Goal: Transaction & Acquisition: Purchase product/service

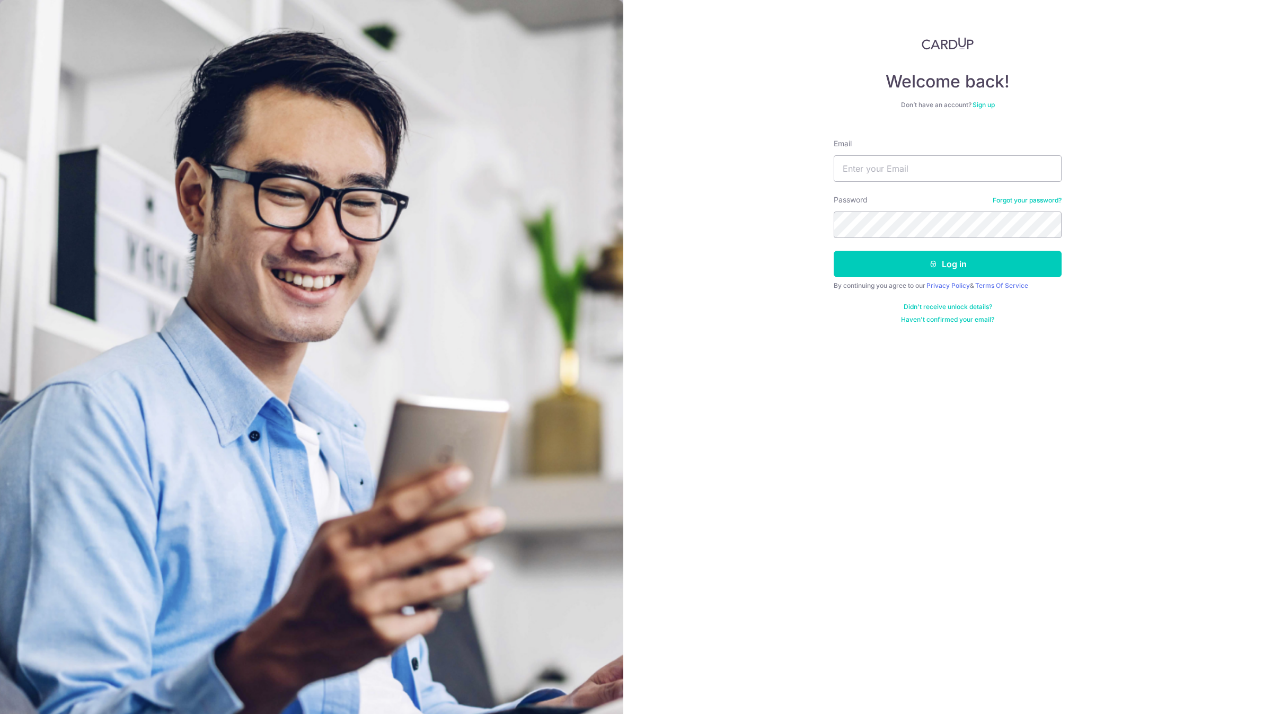
type input "[EMAIL_ADDRESS][DOMAIN_NAME]"
click at [834, 251] on button "Log in" at bounding box center [948, 264] width 228 height 26
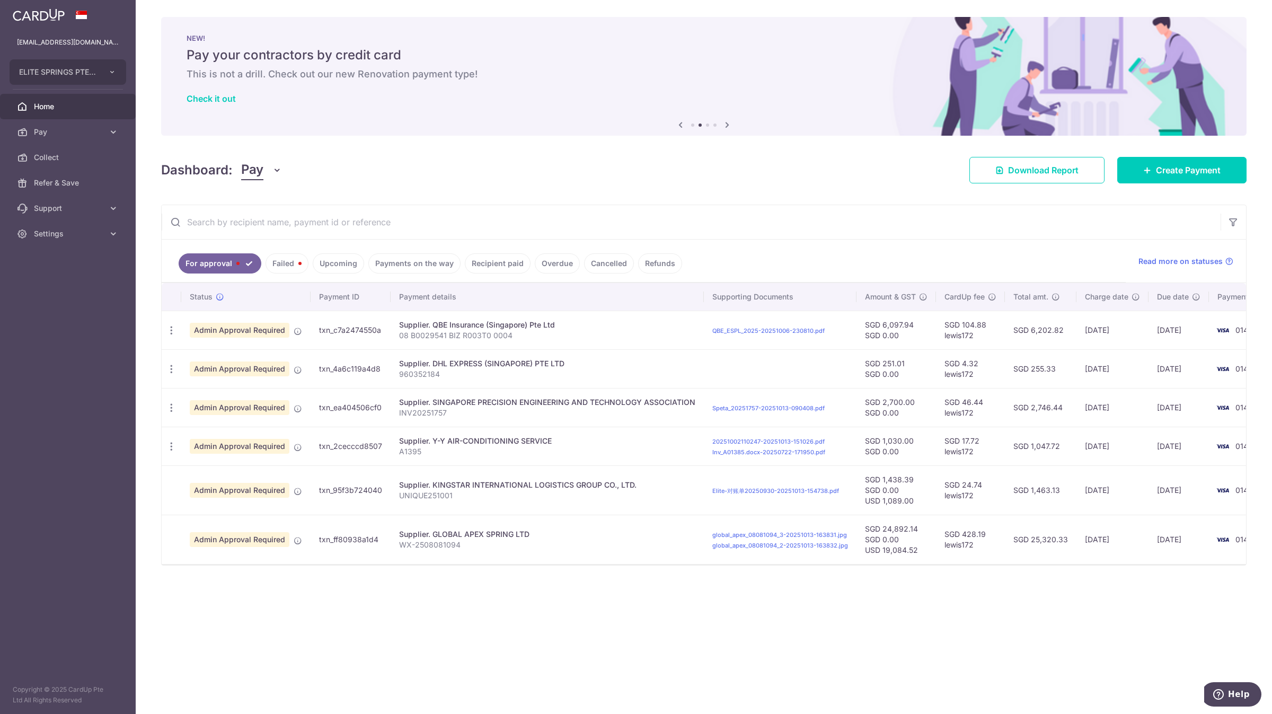
click at [433, 267] on link "Payments on the way" at bounding box center [414, 263] width 92 height 20
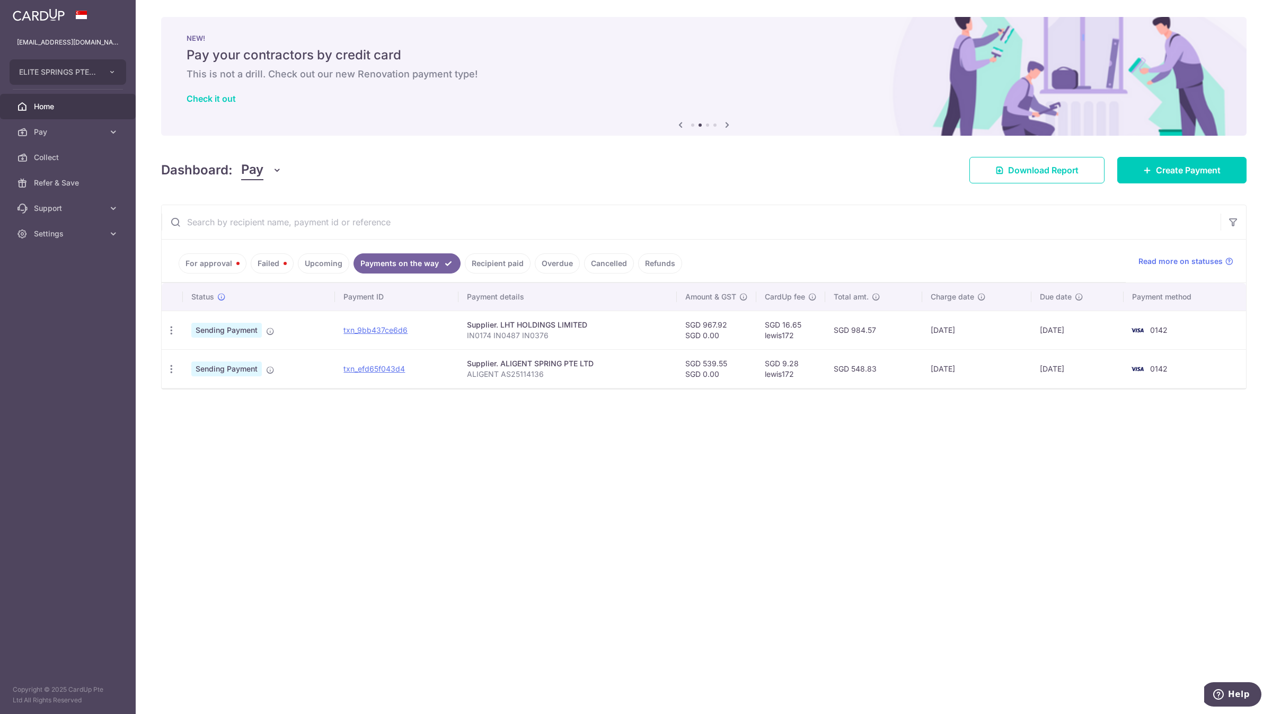
click at [412, 226] on input "text" at bounding box center [691, 222] width 1059 height 34
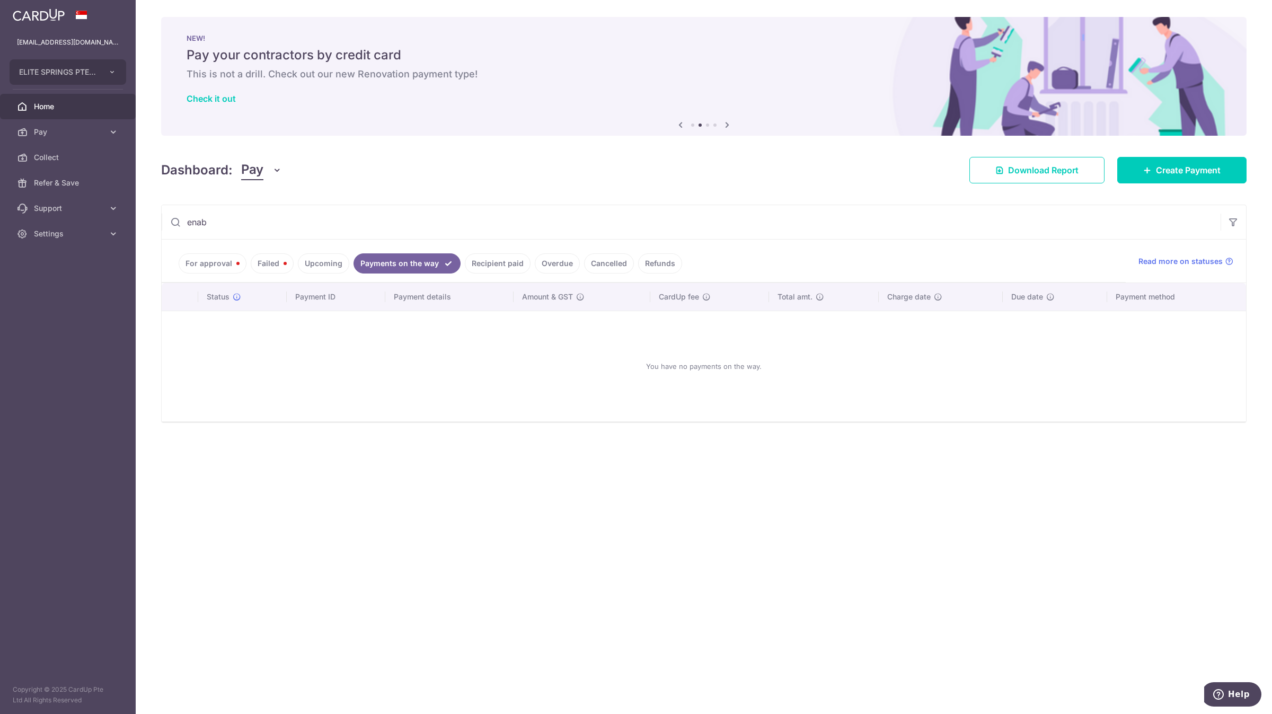
click at [484, 264] on link "Recipient paid" at bounding box center [498, 263] width 66 height 20
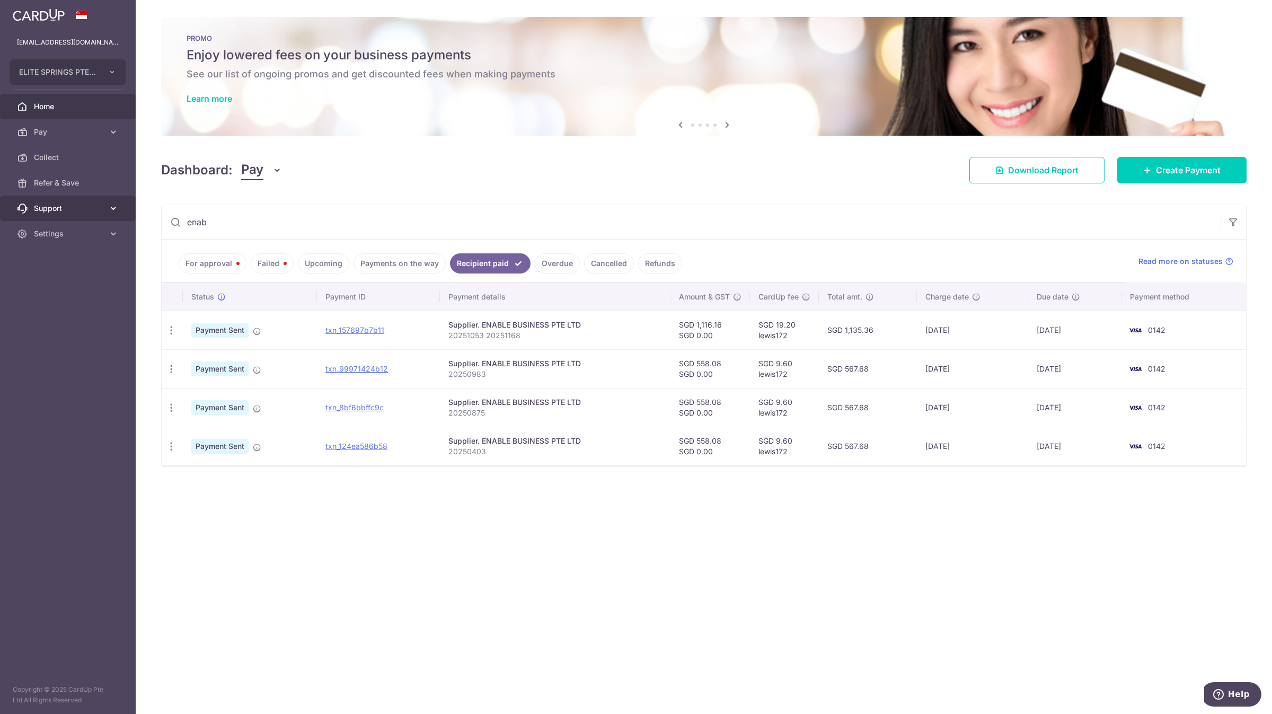
drag, startPoint x: 244, startPoint y: 218, endPoint x: 131, endPoint y: 210, distance: 113.6
click at [131, 210] on main "account@elitesprings.com ELITE SPRINGS PTE. LTD. ELITE SPRINGS PTE. LTD. Home P…" at bounding box center [636, 357] width 1272 height 714
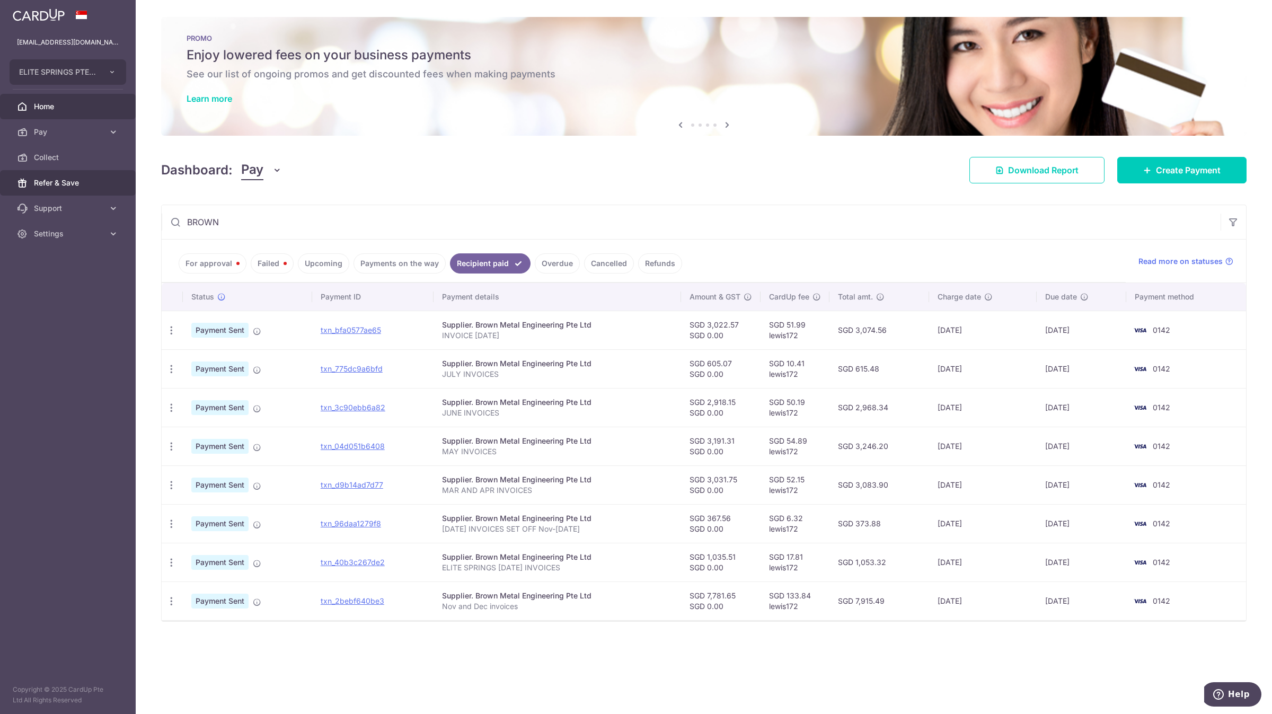
drag, startPoint x: 425, startPoint y: 223, endPoint x: 28, endPoint y: 192, distance: 398.6
click at [28, 192] on main "account@elitesprings.com ELITE SPRINGS PTE. LTD. ELITE SPRINGS PTE. LTD. Home P…" at bounding box center [636, 357] width 1272 height 714
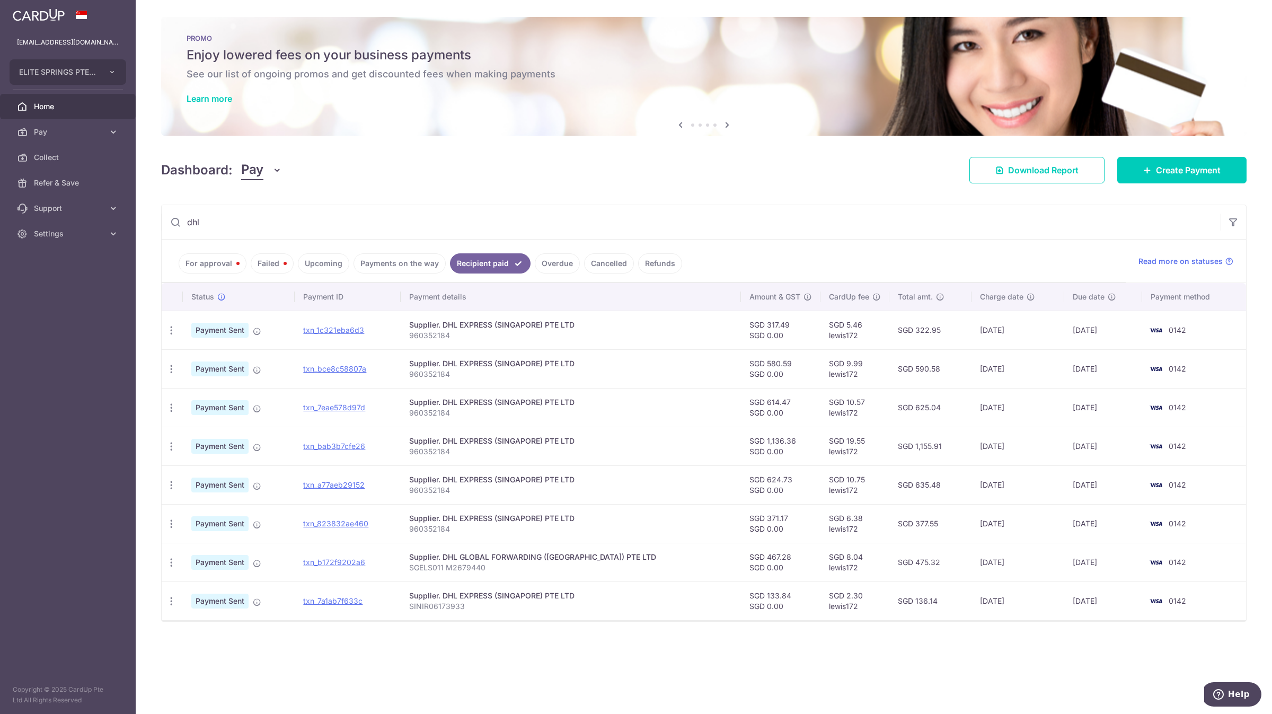
type input "dhl"
click at [398, 267] on link "Payments on the way" at bounding box center [399, 263] width 92 height 20
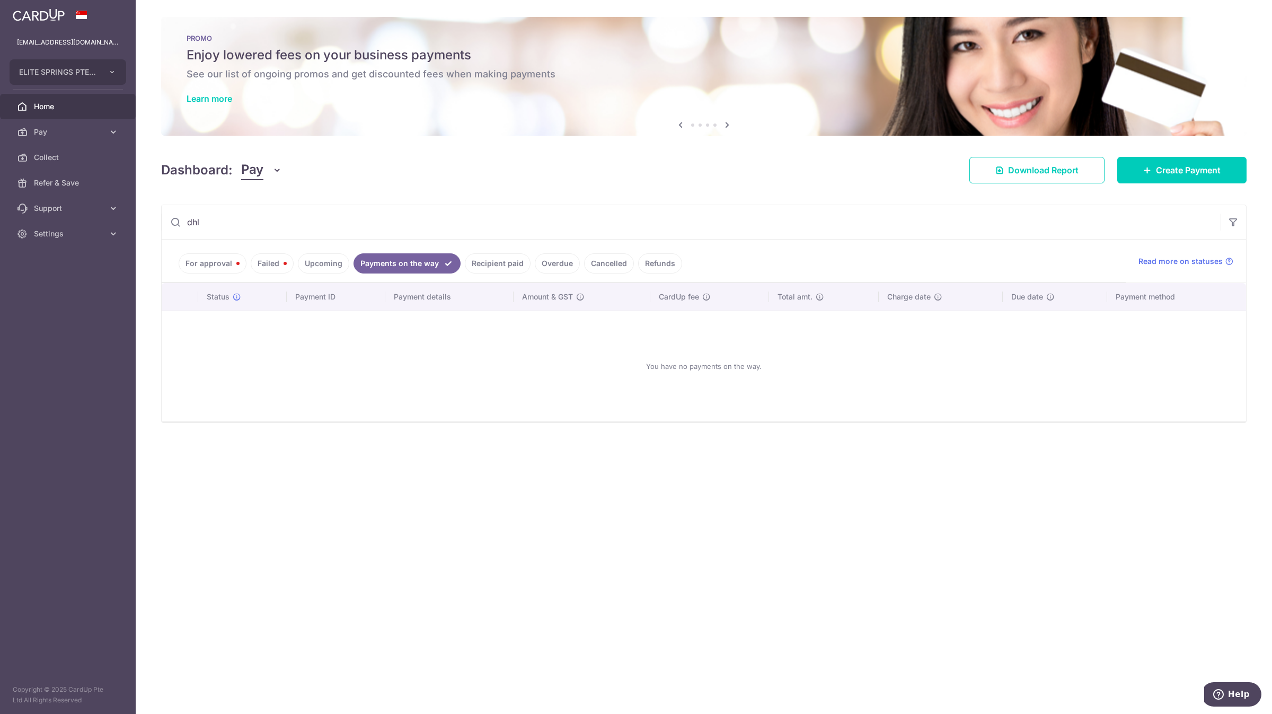
click at [469, 261] on link "Recipient paid" at bounding box center [498, 263] width 66 height 20
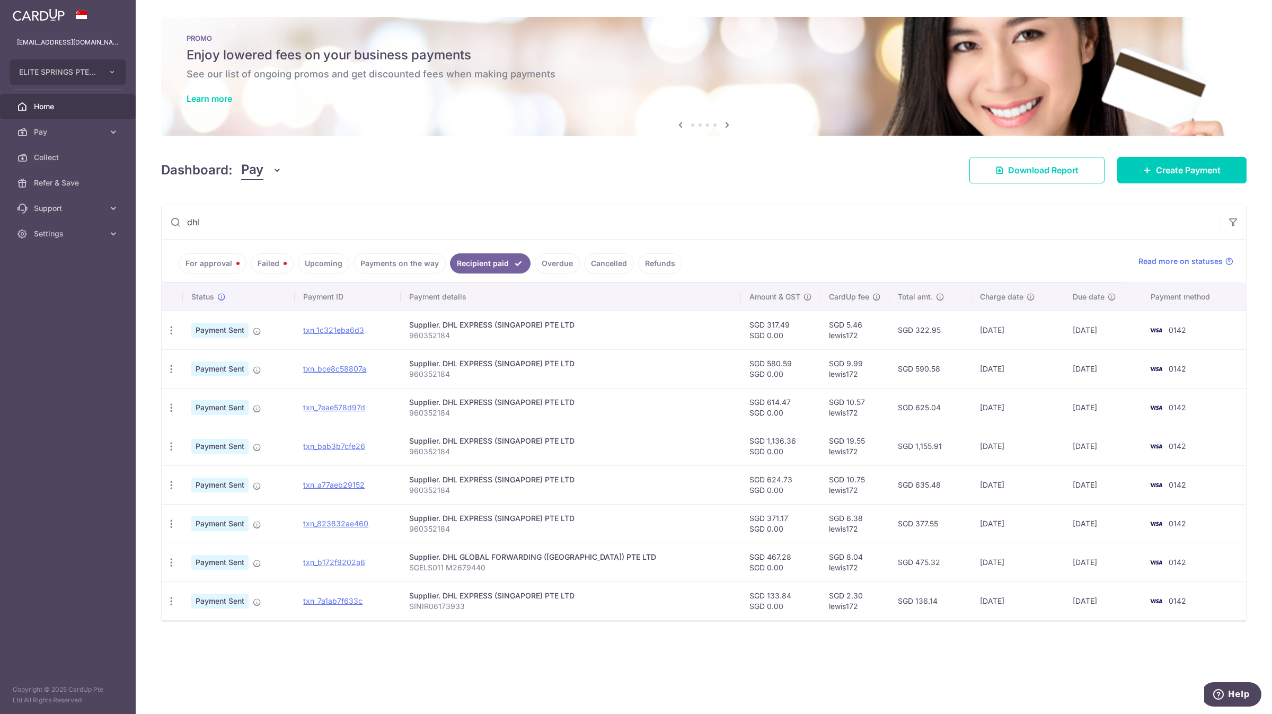
click at [324, 268] on link "Upcoming" at bounding box center [323, 263] width 51 height 20
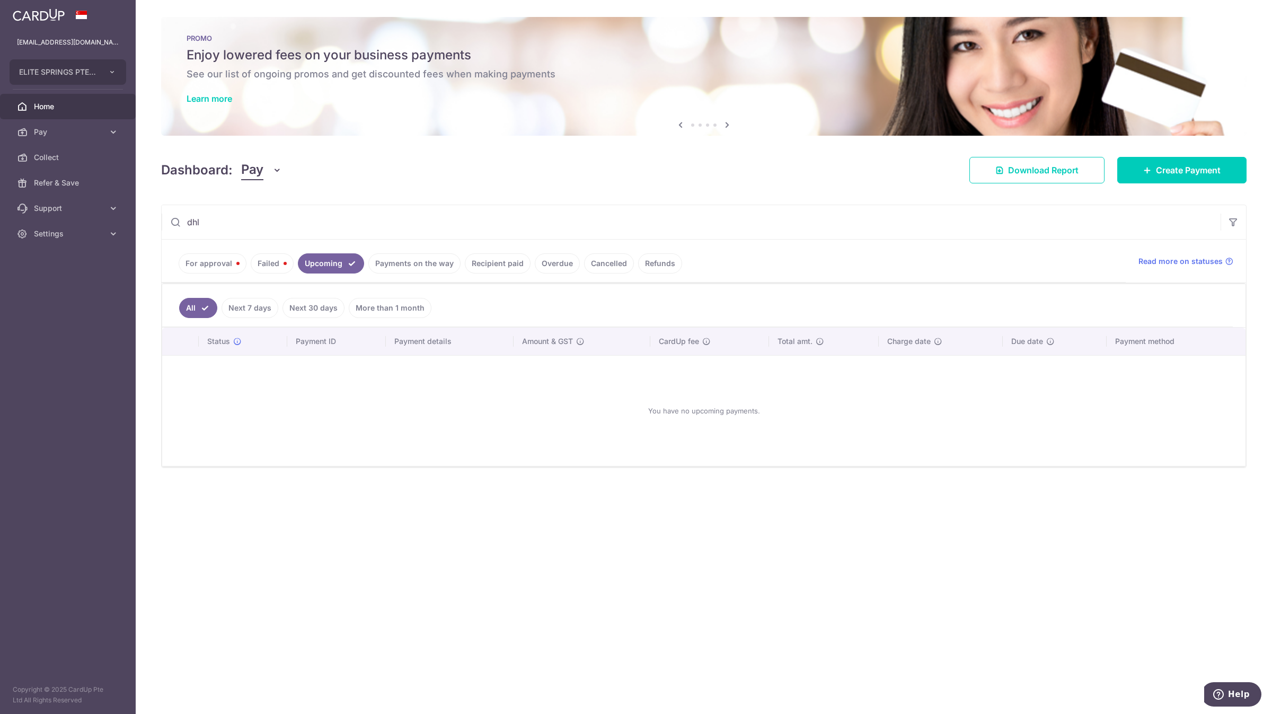
click at [268, 264] on link "Failed" at bounding box center [272, 263] width 43 height 20
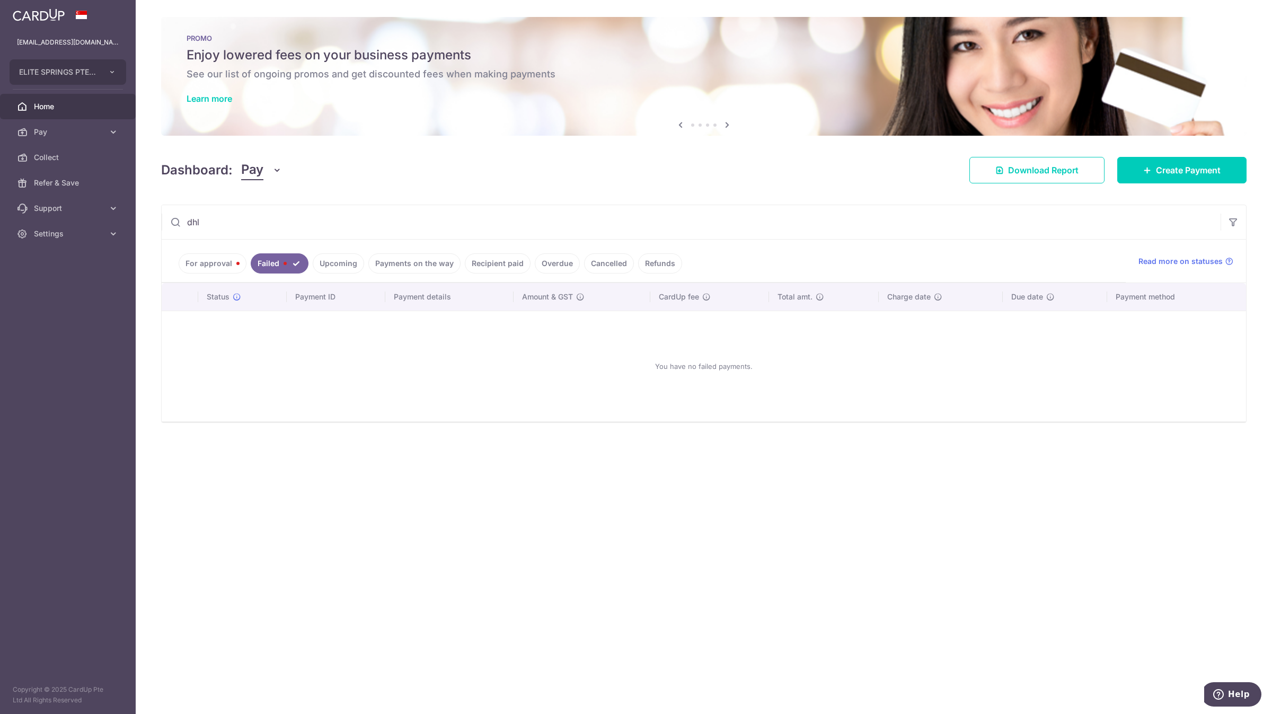
click at [212, 264] on link "For approval" at bounding box center [213, 263] width 68 height 20
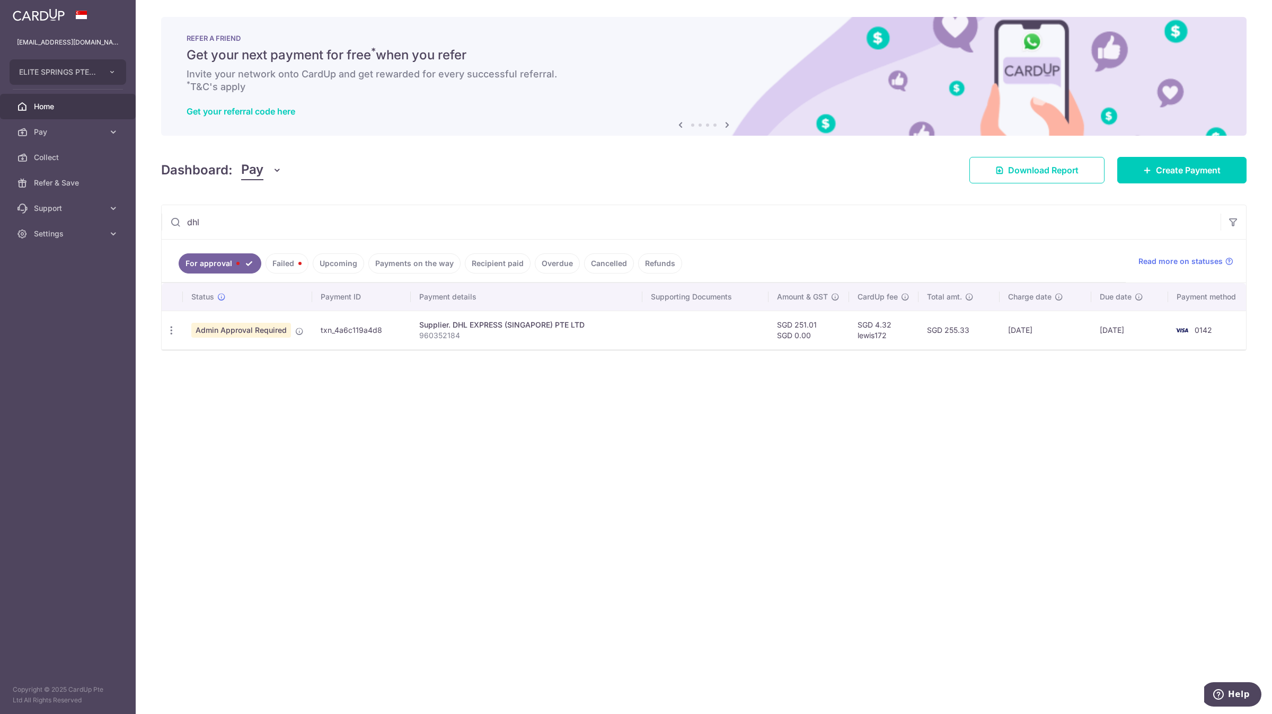
click at [430, 270] on link "Payments on the way" at bounding box center [414, 263] width 92 height 20
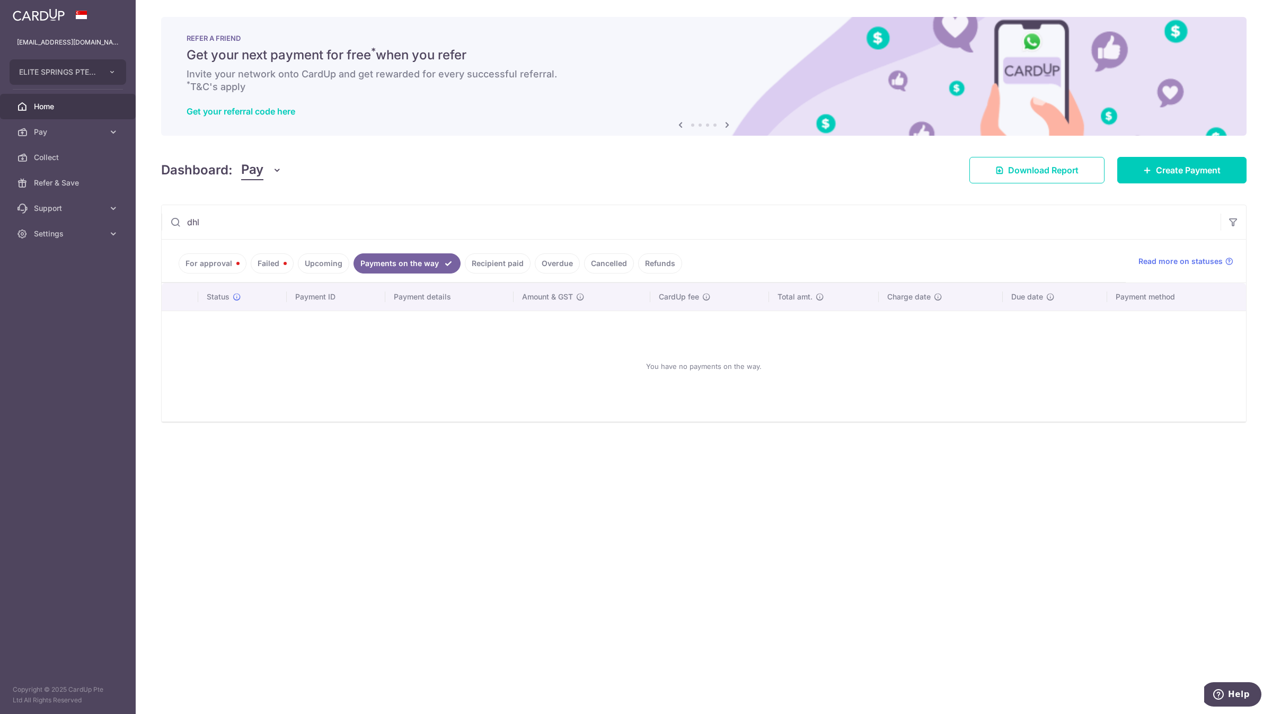
click at [500, 269] on link "Recipient paid" at bounding box center [498, 263] width 66 height 20
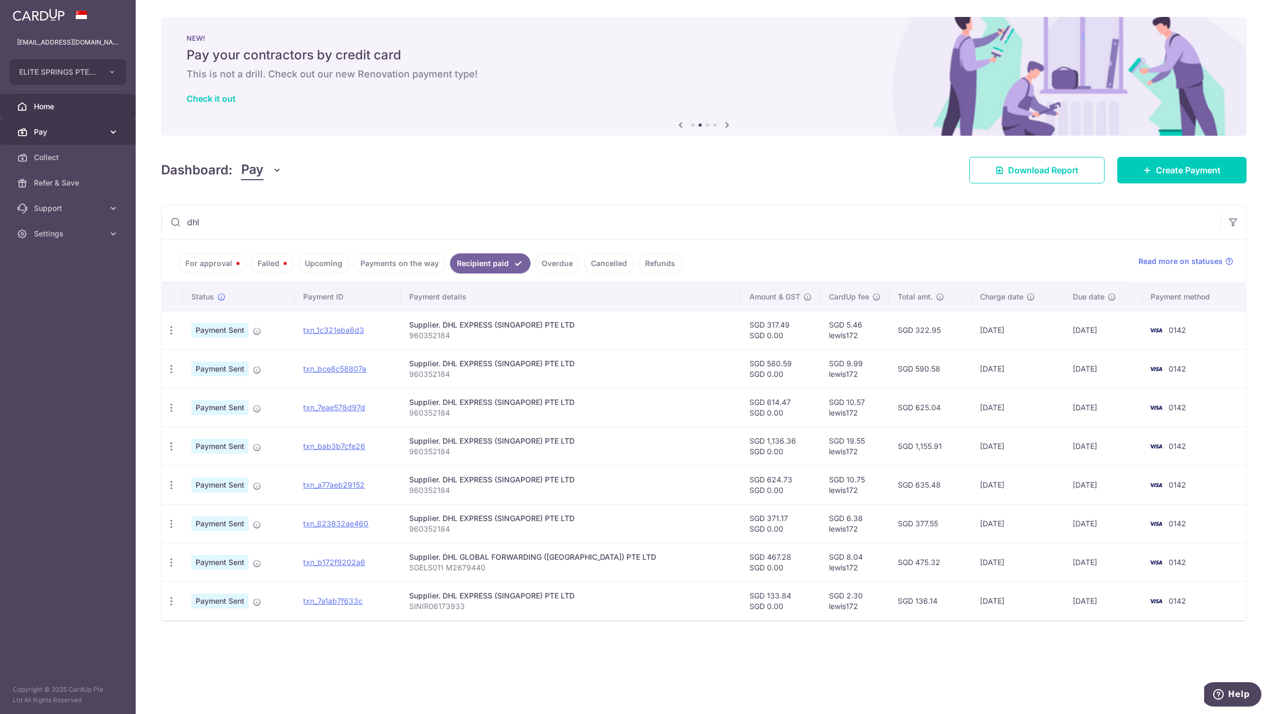
click at [98, 131] on span "Pay" at bounding box center [69, 132] width 70 height 11
click at [73, 162] on span "Payments" at bounding box center [69, 157] width 70 height 11
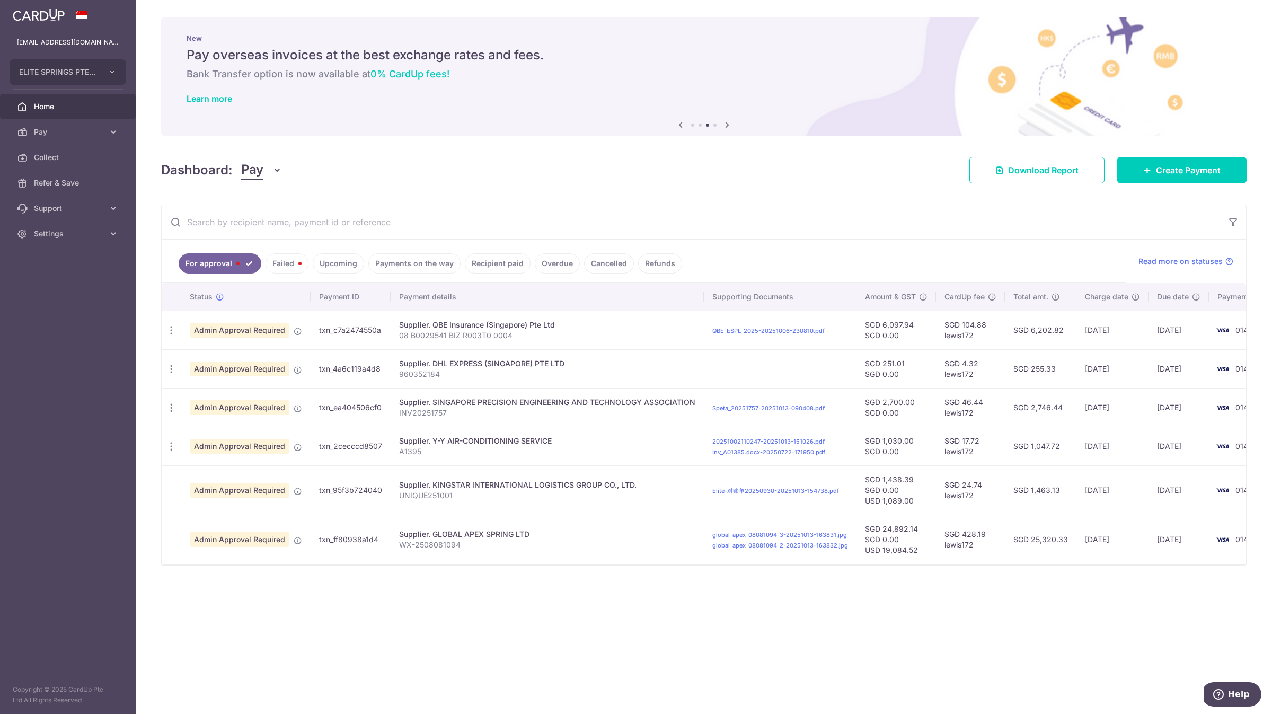
click at [417, 229] on input "text" at bounding box center [691, 222] width 1059 height 34
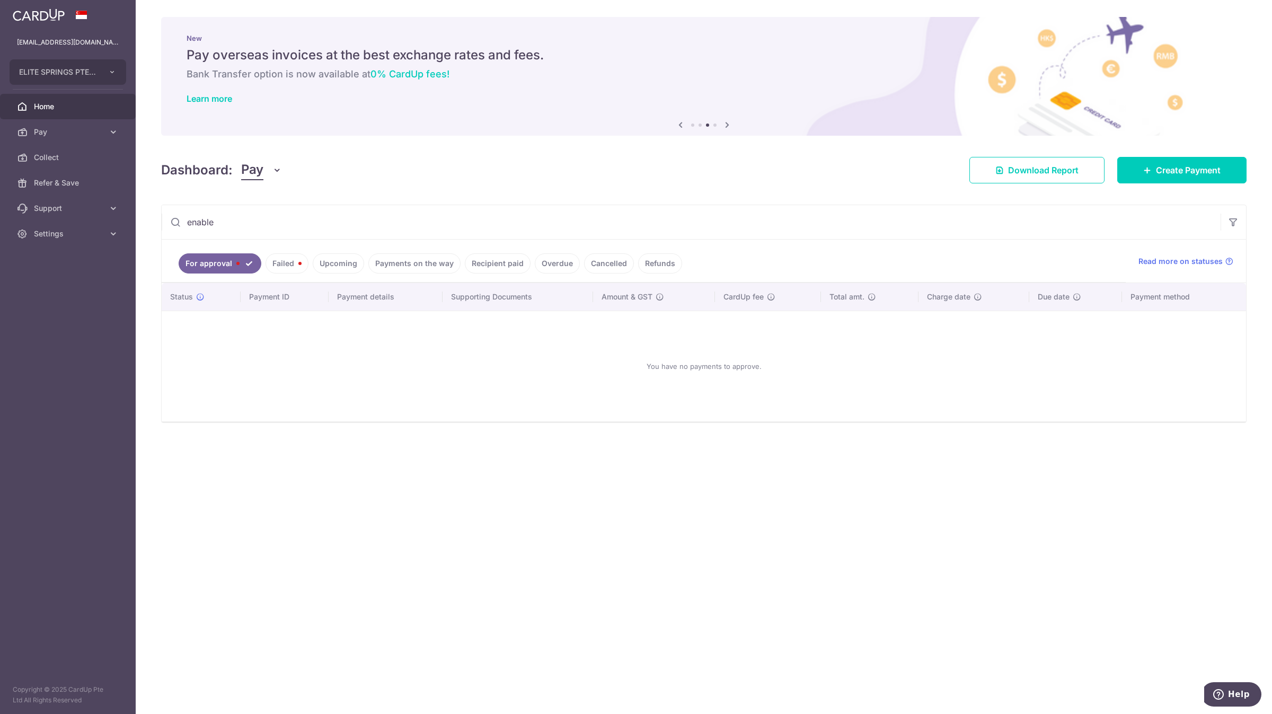
type input "enable"
click at [417, 258] on link "Payments on the way" at bounding box center [414, 263] width 92 height 20
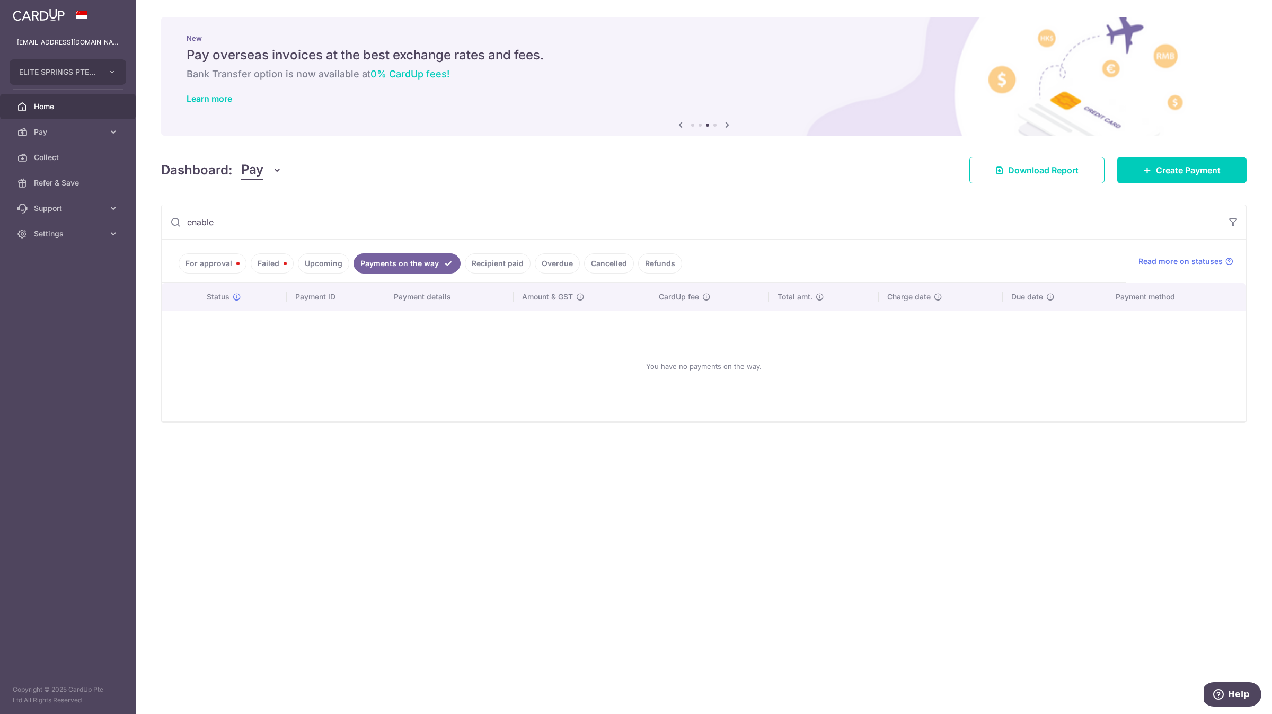
click at [498, 270] on link "Recipient paid" at bounding box center [498, 263] width 66 height 20
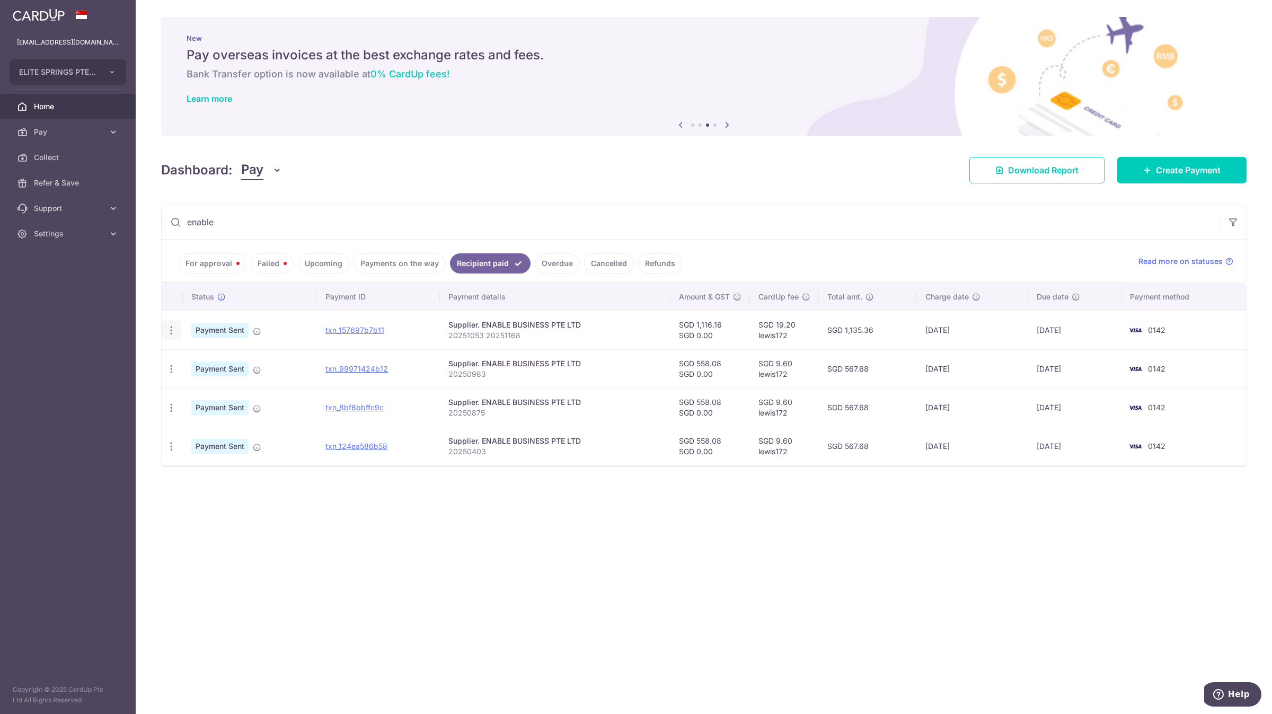
click at [165, 329] on div "PDF Receipt" at bounding box center [172, 331] width 20 height 20
click at [169, 329] on icon "button" at bounding box center [171, 330] width 11 height 11
click at [171, 329] on icon "button" at bounding box center [171, 330] width 11 height 11
click at [70, 140] on link "Pay" at bounding box center [68, 131] width 136 height 25
click at [87, 160] on span "Payments" at bounding box center [69, 157] width 70 height 11
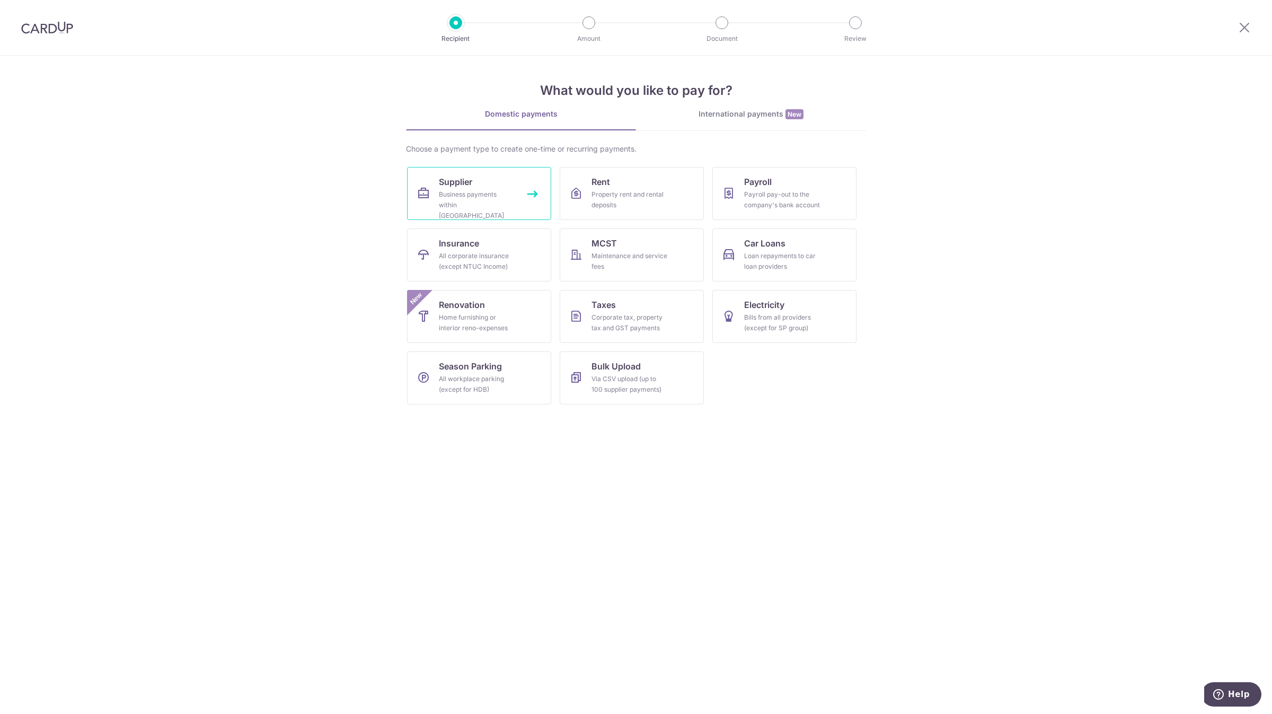
click at [501, 202] on div "Business payments within Singapore" at bounding box center [477, 205] width 76 height 32
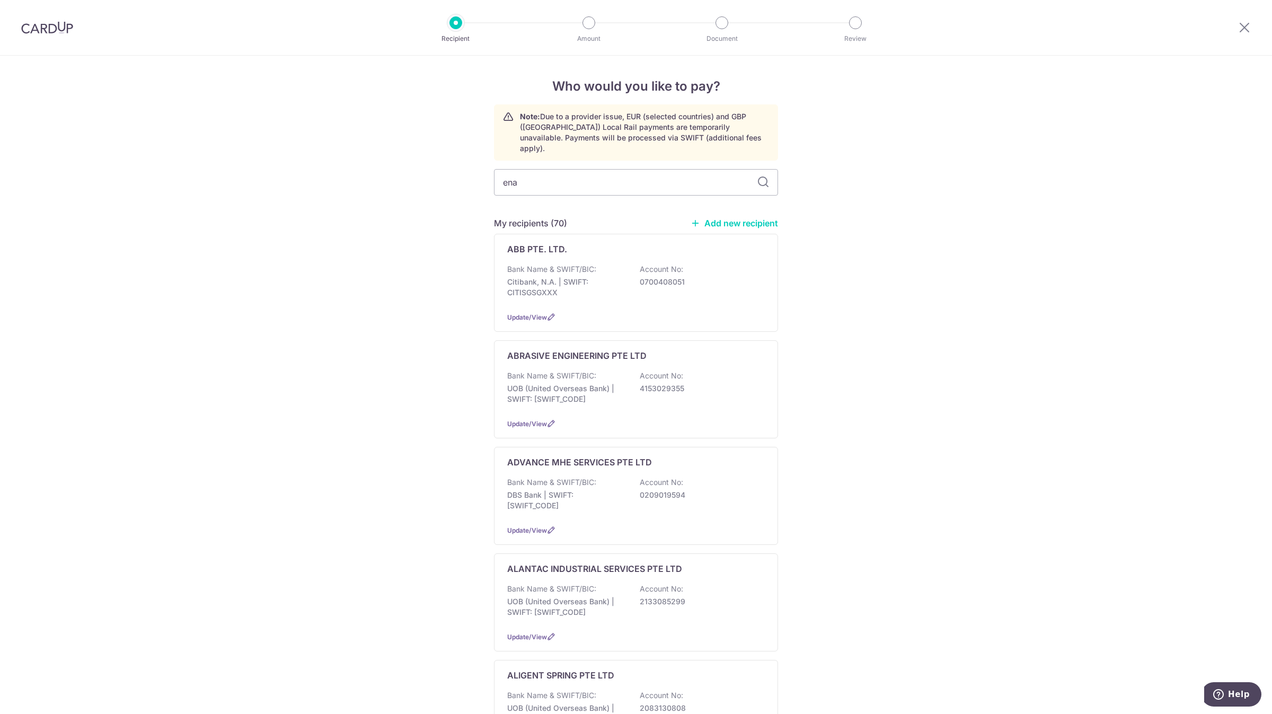
type input "enab"
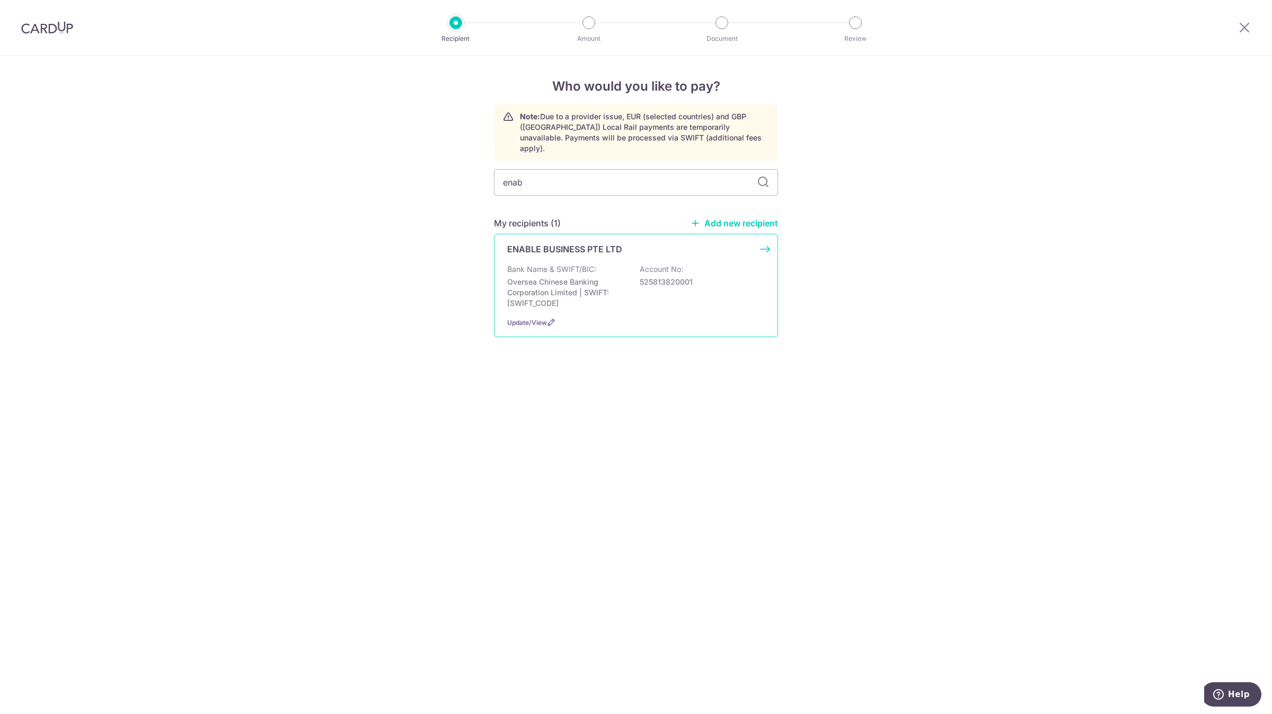
click at [620, 243] on p "ENABLE BUSINESS PTE LTD" at bounding box center [564, 249] width 115 height 13
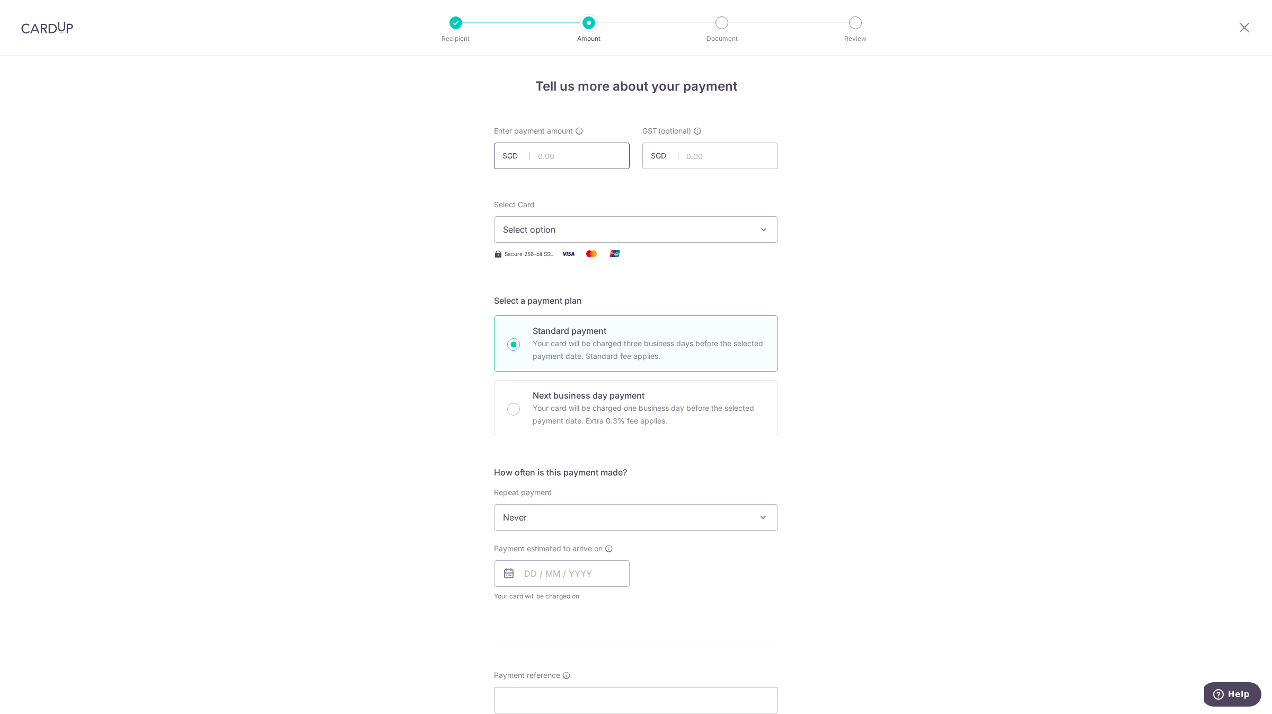
click at [559, 156] on input "text" at bounding box center [562, 156] width 136 height 26
type input "1,116.16"
click at [718, 229] on span "Select option" at bounding box center [626, 229] width 247 height 13
click at [616, 302] on span "**** 0142" at bounding box center [636, 305] width 266 height 13
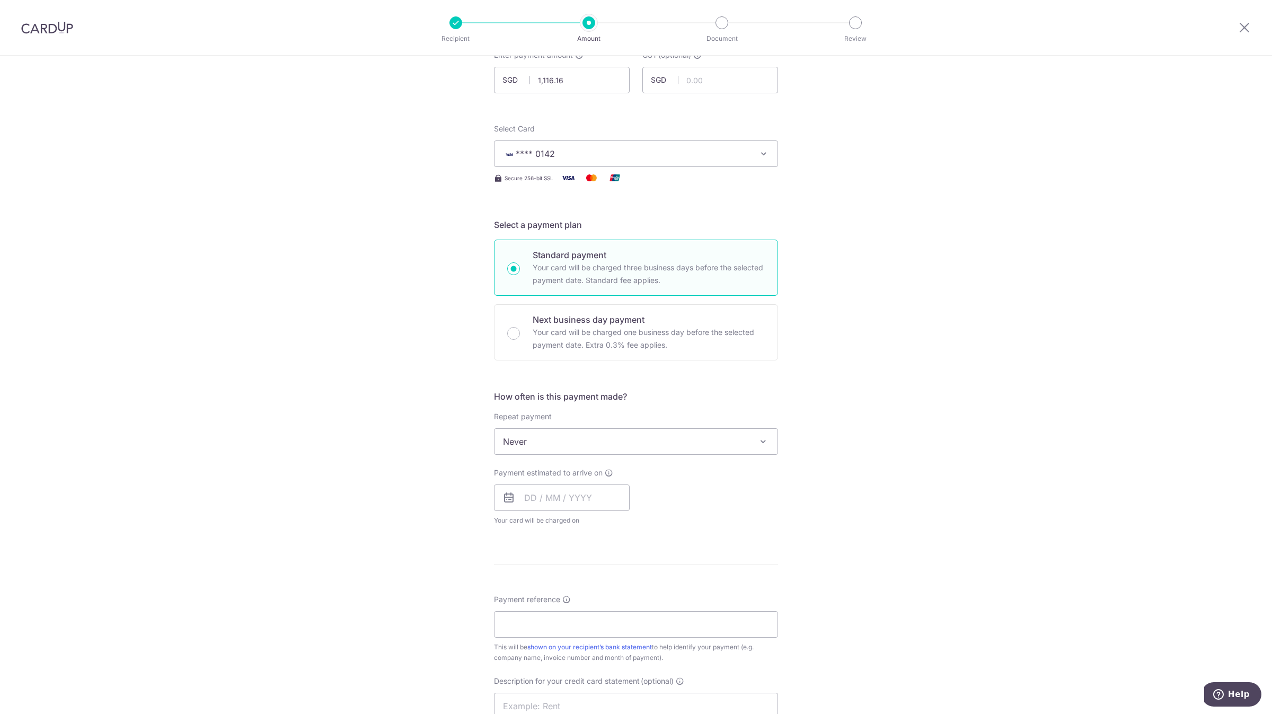
scroll to position [79, 0]
click at [545, 492] on input "text" at bounding box center [562, 494] width 136 height 26
click at [622, 614] on link "17" at bounding box center [621, 611] width 17 height 17
type input "17/10/2025"
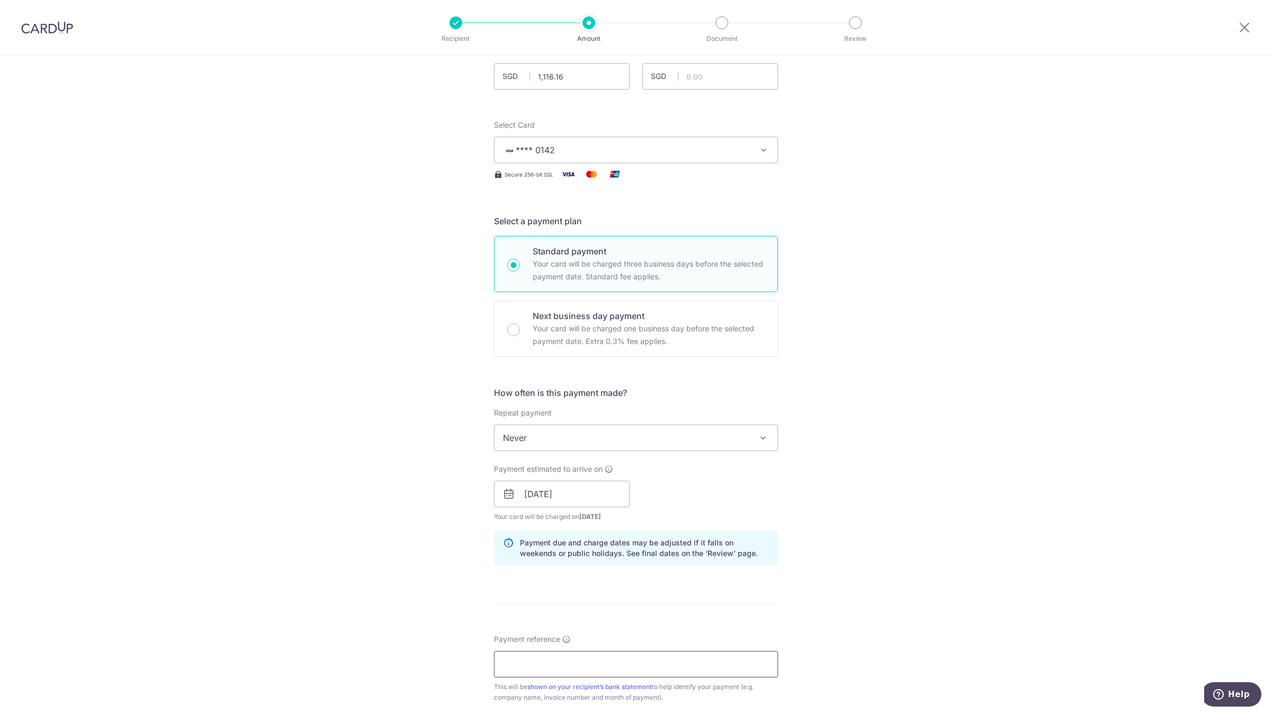
click at [525, 656] on input "Payment reference" at bounding box center [636, 664] width 284 height 26
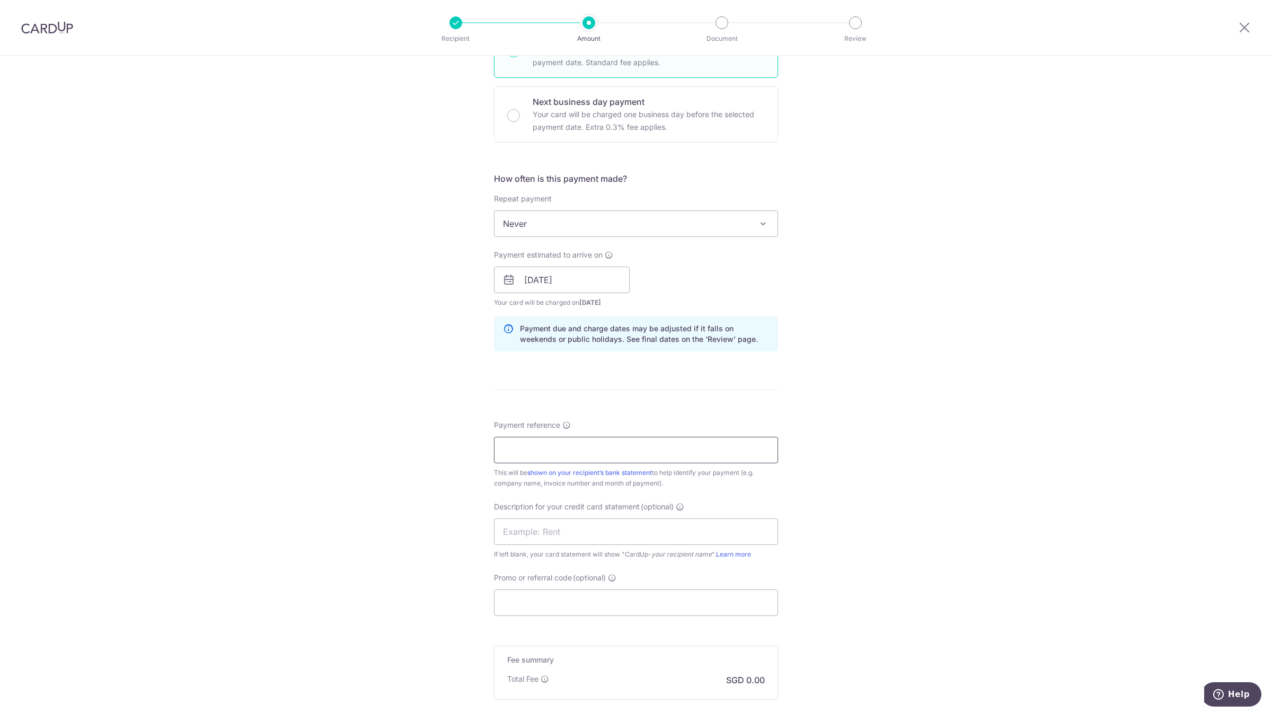
scroll to position [415, 0]
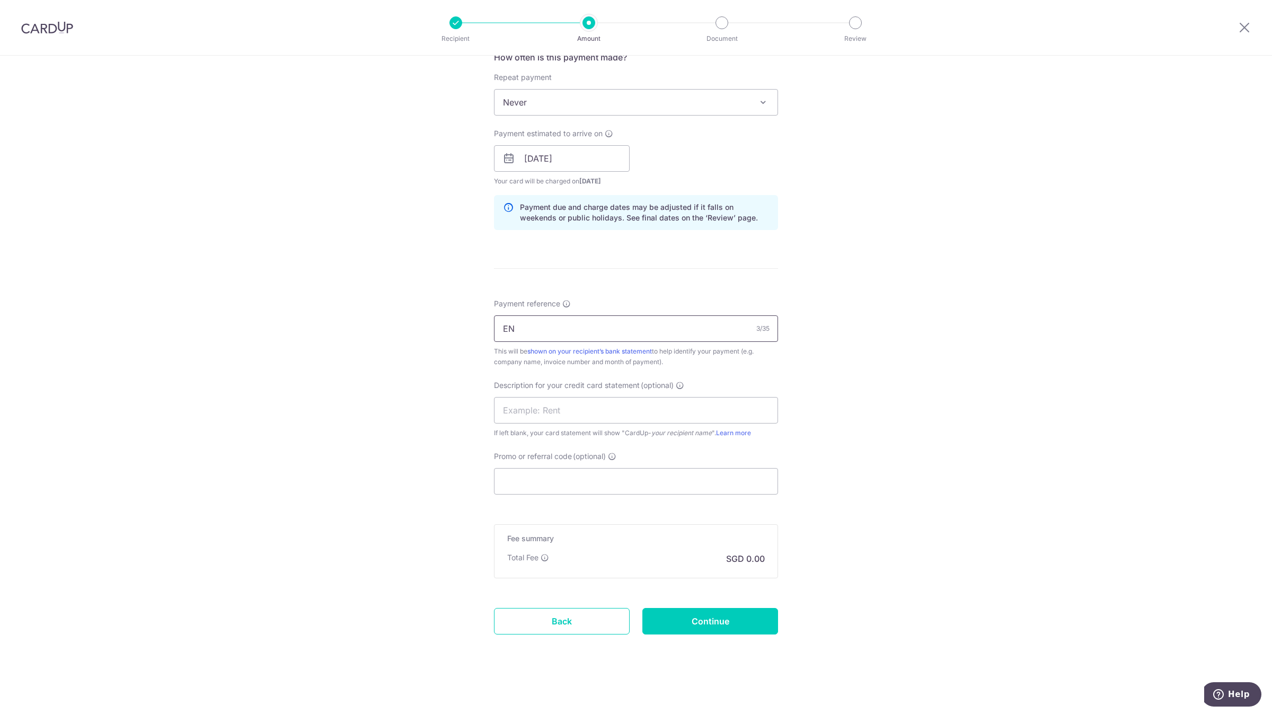
type input "E"
paste input "20251337"
click at [498, 325] on input "20251337" at bounding box center [636, 328] width 284 height 26
paste input "20251269"
type input "20251269 20251337"
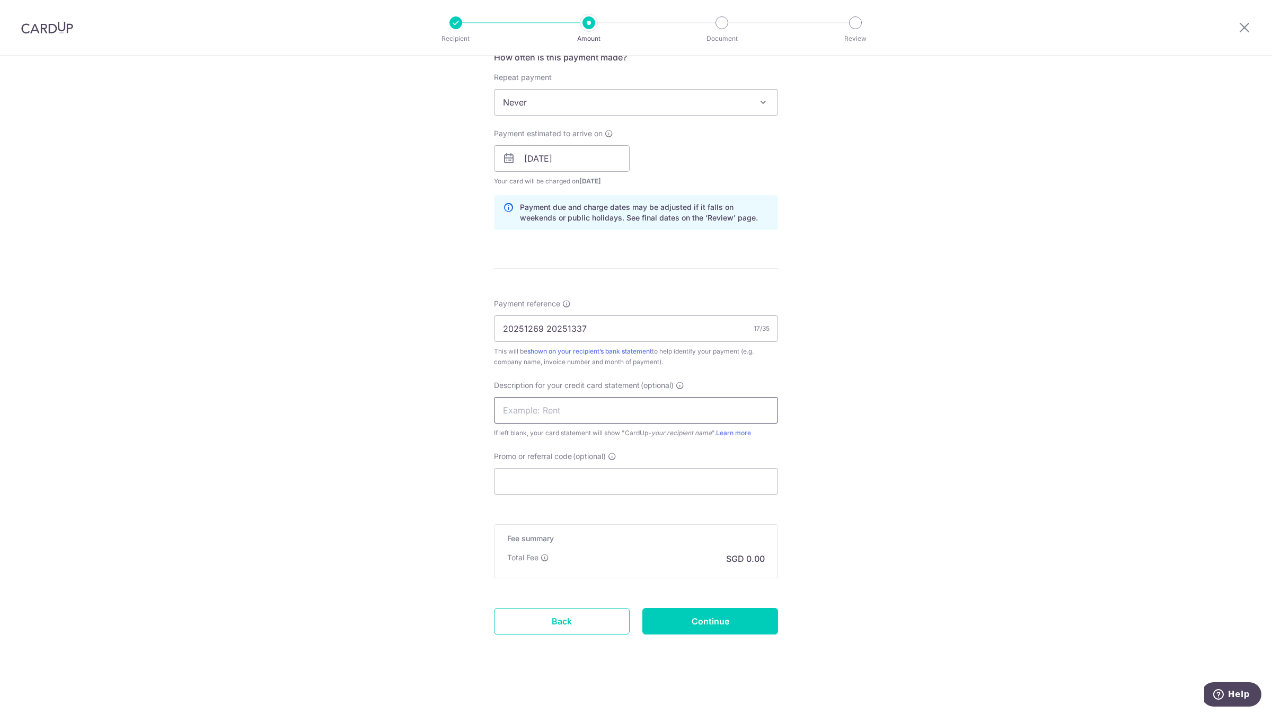
click at [529, 406] on input "text" at bounding box center [636, 410] width 284 height 26
drag, startPoint x: 609, startPoint y: 328, endPoint x: 363, endPoint y: 325, distance: 245.9
click at [363, 325] on div "Tell us more about your payment Enter payment amount SGD 1,116.16 1116.16 GST (…" at bounding box center [636, 177] width 1272 height 1073
drag, startPoint x: 532, startPoint y: 406, endPoint x: 456, endPoint y: 407, distance: 76.3
click at [456, 407] on div "Tell us more about your payment Enter payment amount SGD 1,116.16 1116.16 GST (…" at bounding box center [636, 177] width 1272 height 1073
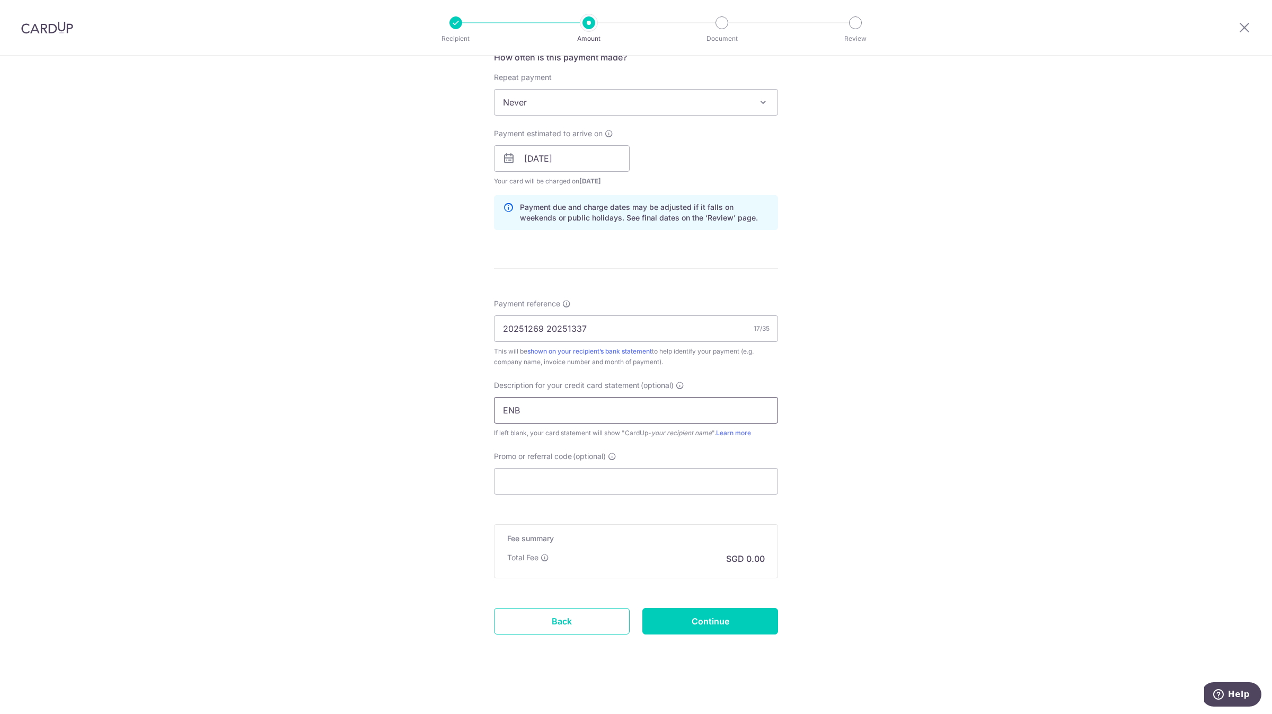
paste input "20251269 202513"
click at [498, 408] on input "20251269 202513" at bounding box center [636, 410] width 284 height 26
drag, startPoint x: 561, startPoint y: 409, endPoint x: 542, endPoint y: 409, distance: 19.6
click at [542, 409] on input "20251269 202513" at bounding box center [636, 410] width 284 height 26
type input "Enable1269 1337"
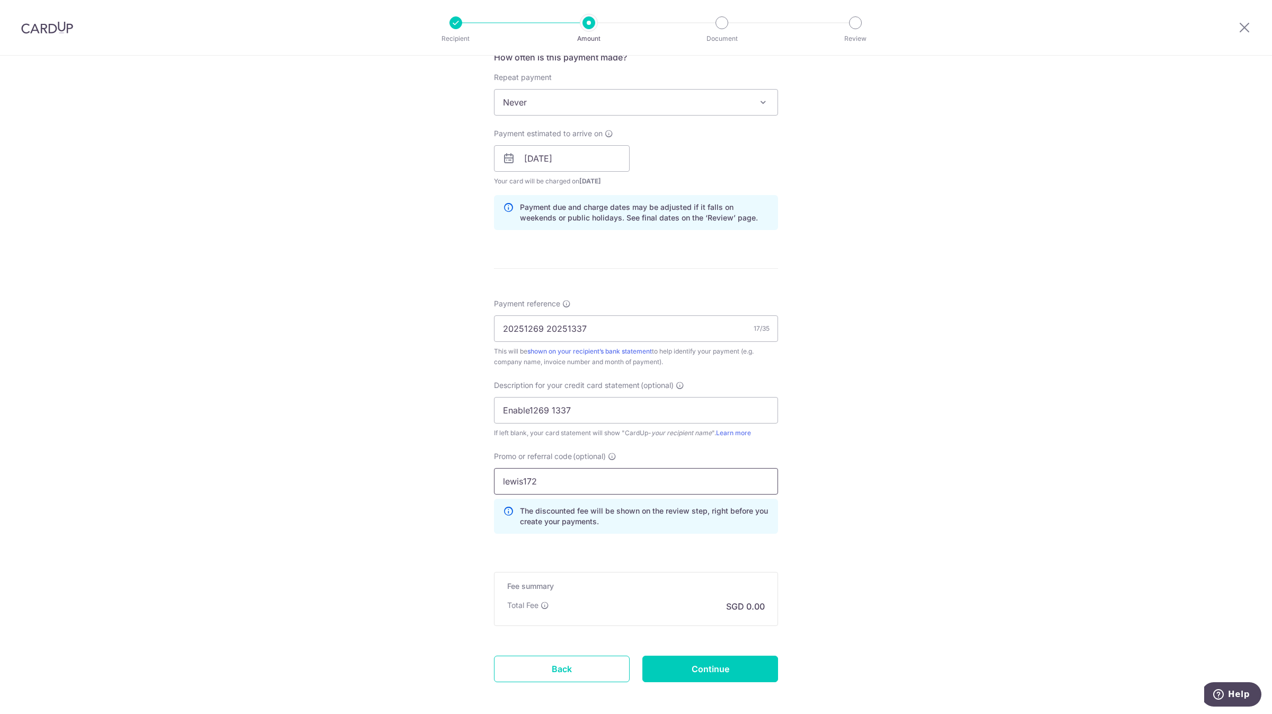
type input "lewis172"
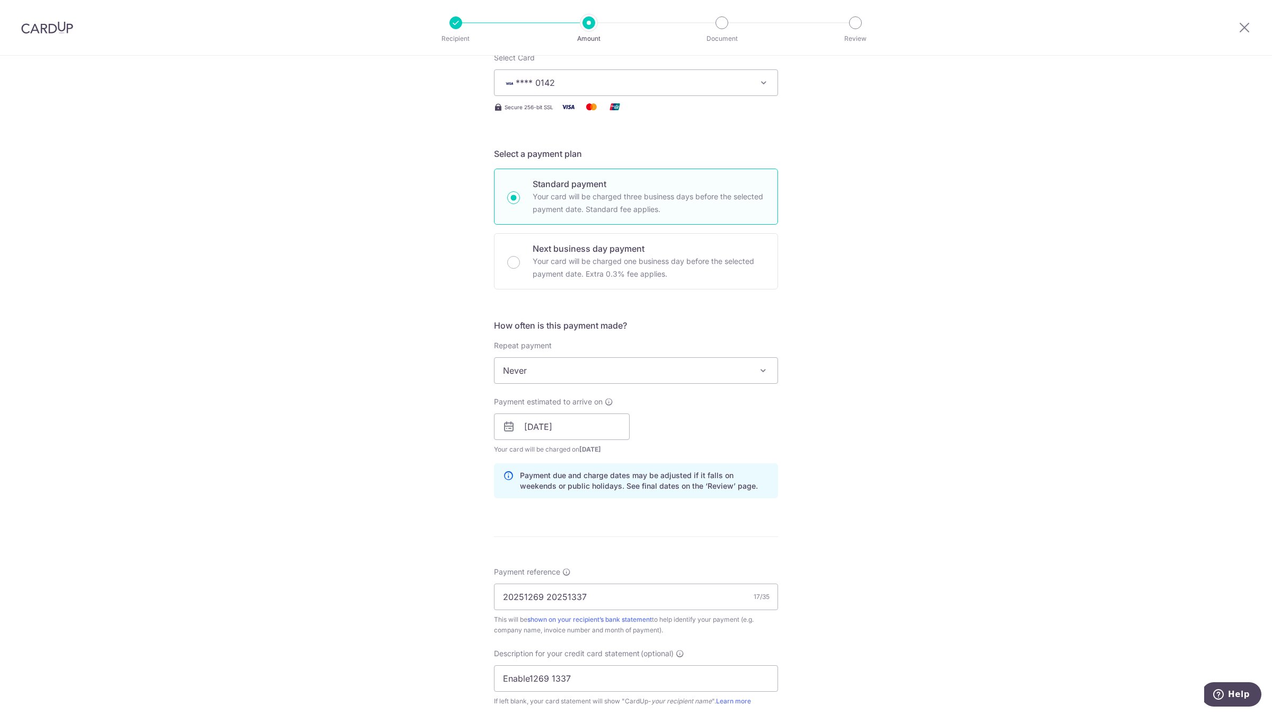
scroll to position [463, 0]
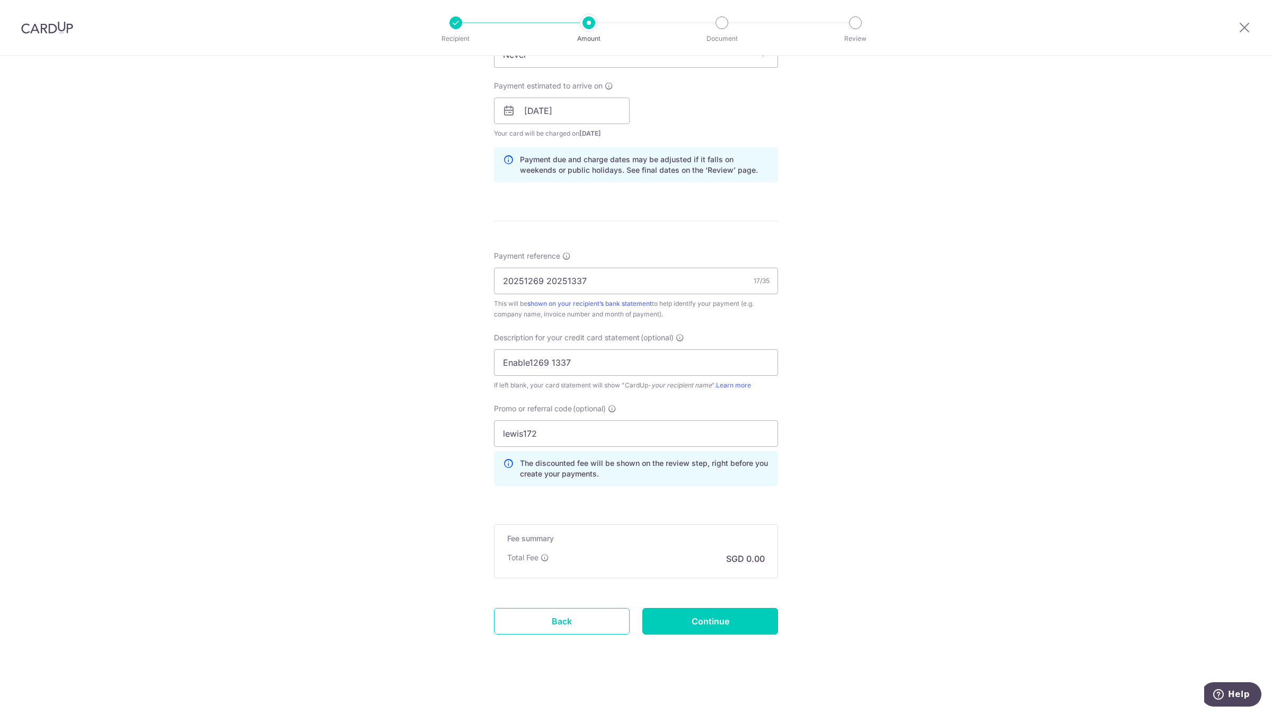
click at [734, 611] on input "Continue" at bounding box center [710, 621] width 136 height 26
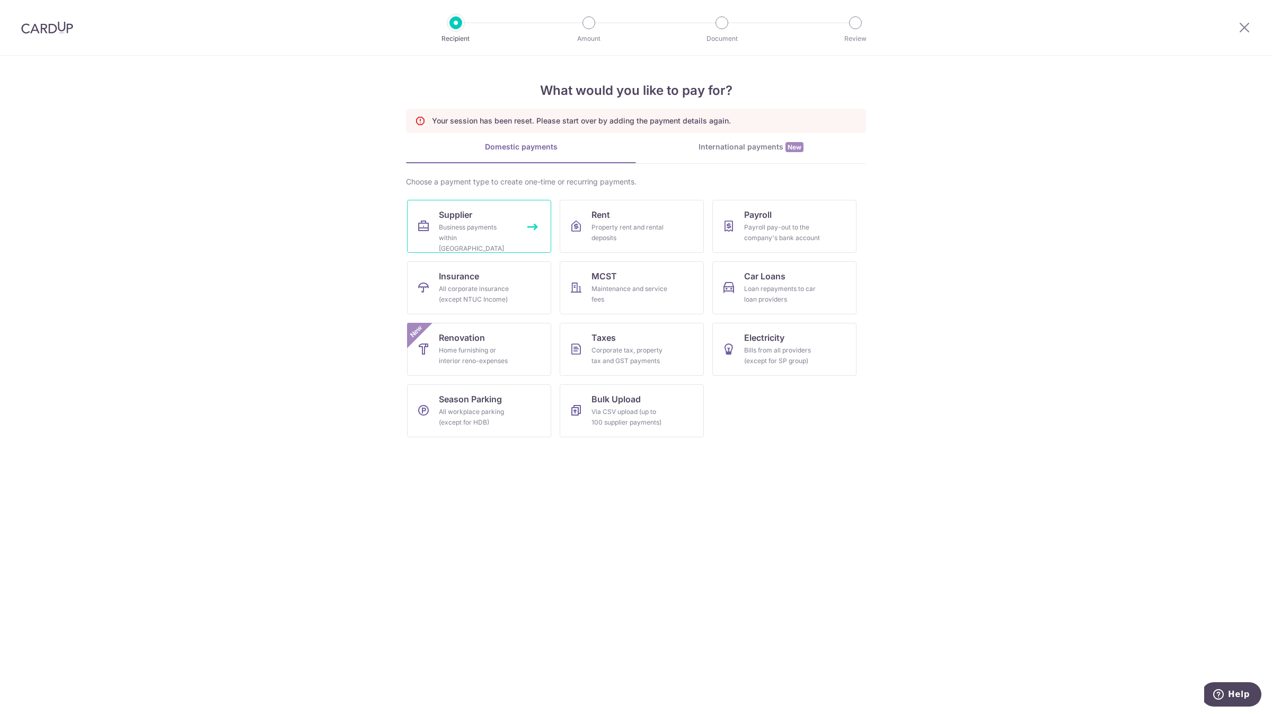
click at [468, 218] on span "Supplier" at bounding box center [455, 214] width 33 height 13
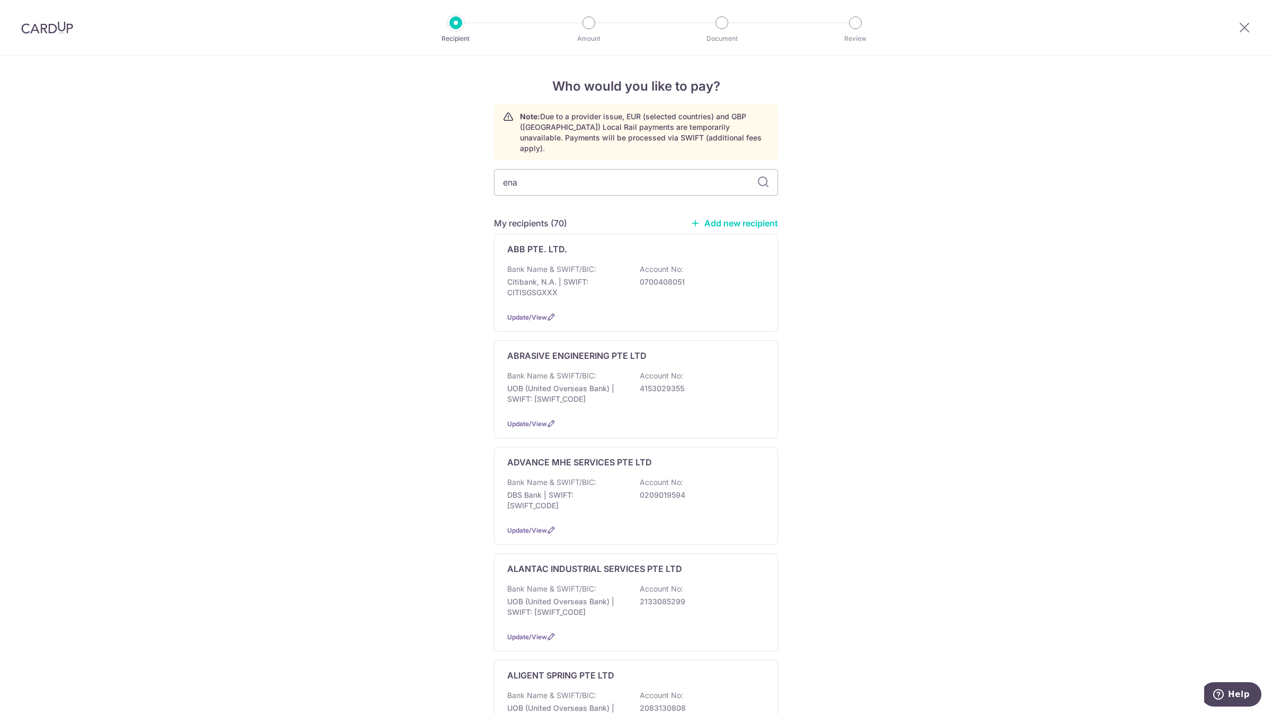
type input "enab"
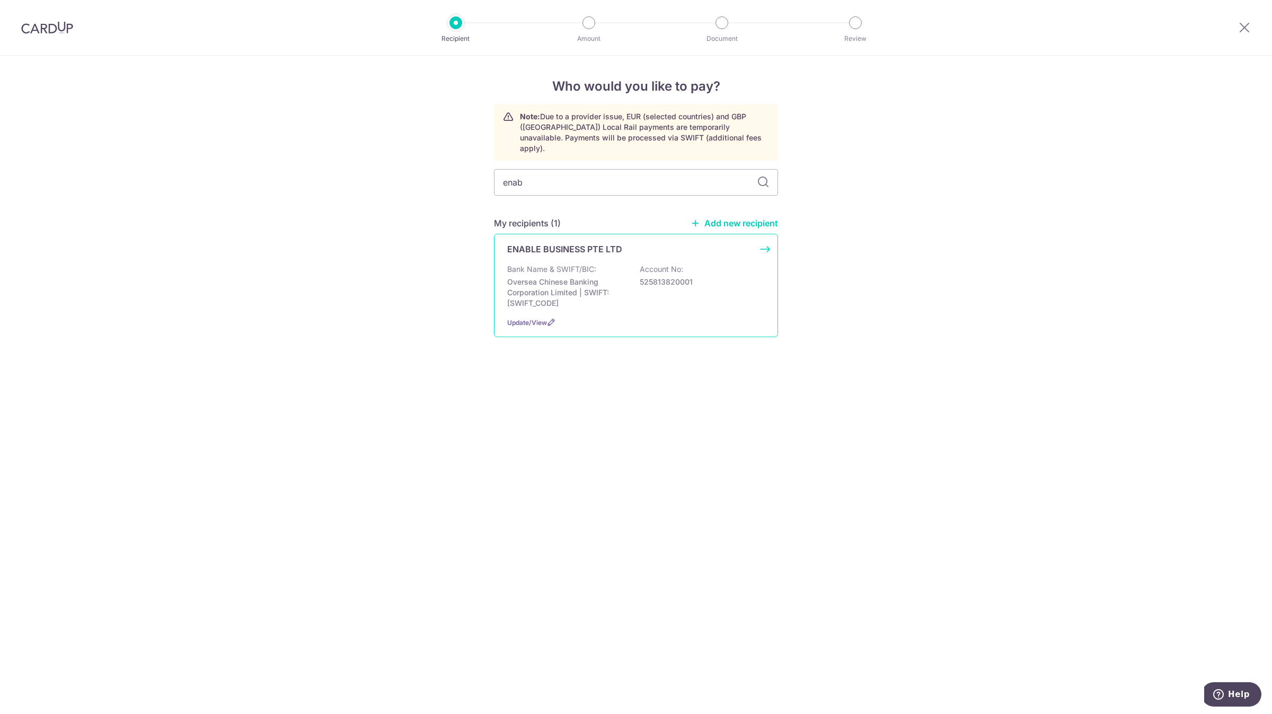
click at [601, 243] on p "ENABLE BUSINESS PTE LTD" at bounding box center [564, 249] width 115 height 13
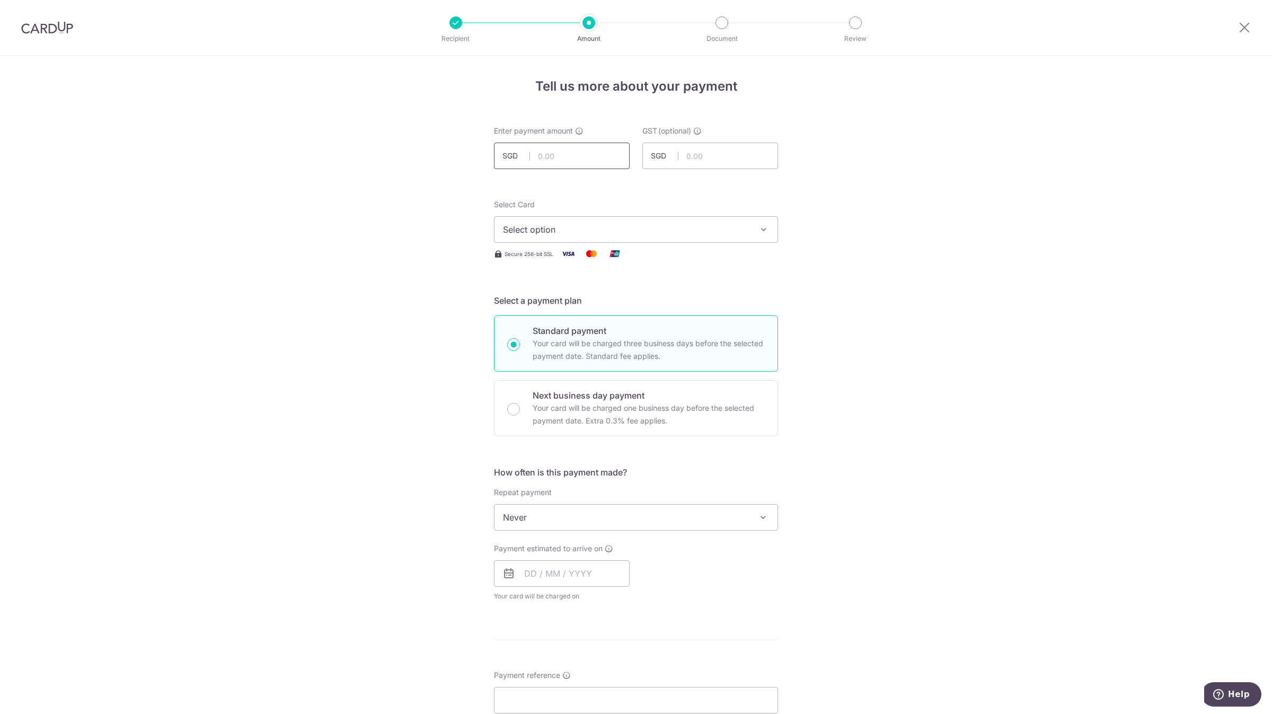
click at [562, 147] on input "text" at bounding box center [562, 156] width 136 height 26
click at [543, 154] on input "111.16" at bounding box center [562, 156] width 136 height 26
type input "1,116.16"
click at [678, 155] on input "text" at bounding box center [710, 156] width 136 height 26
type input "0.00"
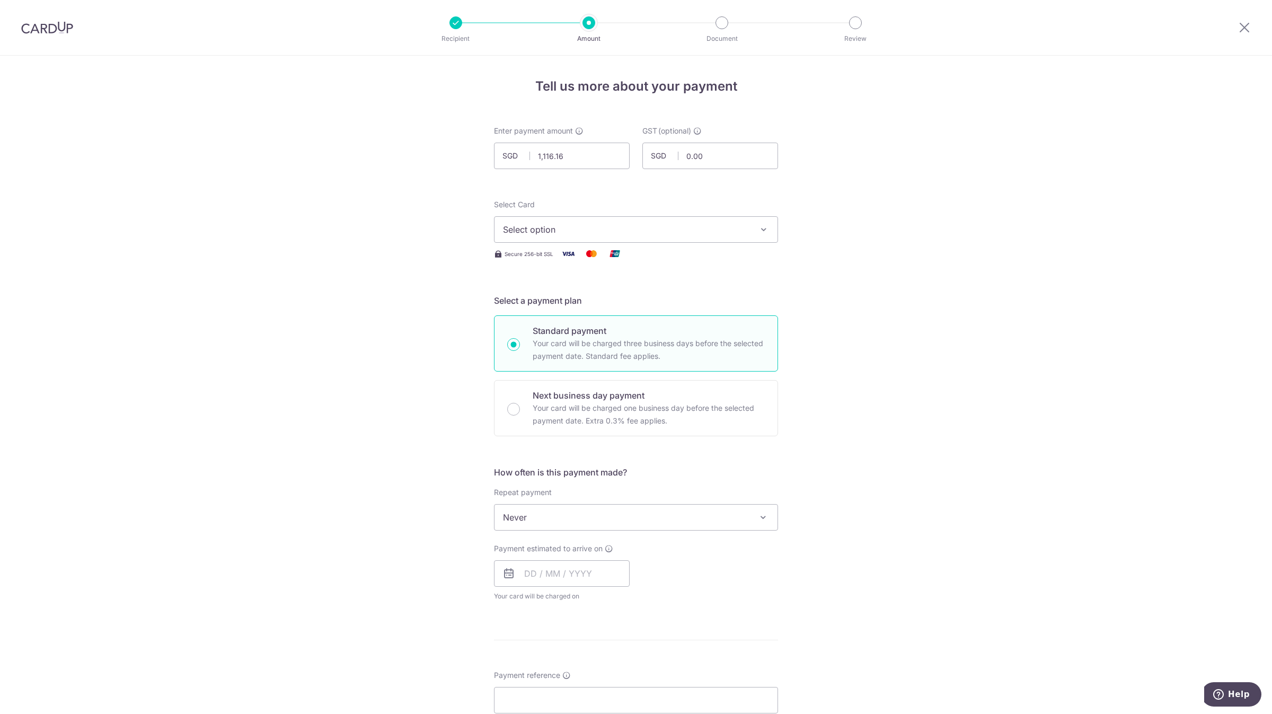
click at [586, 218] on button "Select option" at bounding box center [636, 229] width 284 height 26
click at [578, 302] on span "**** 0142" at bounding box center [636, 305] width 266 height 13
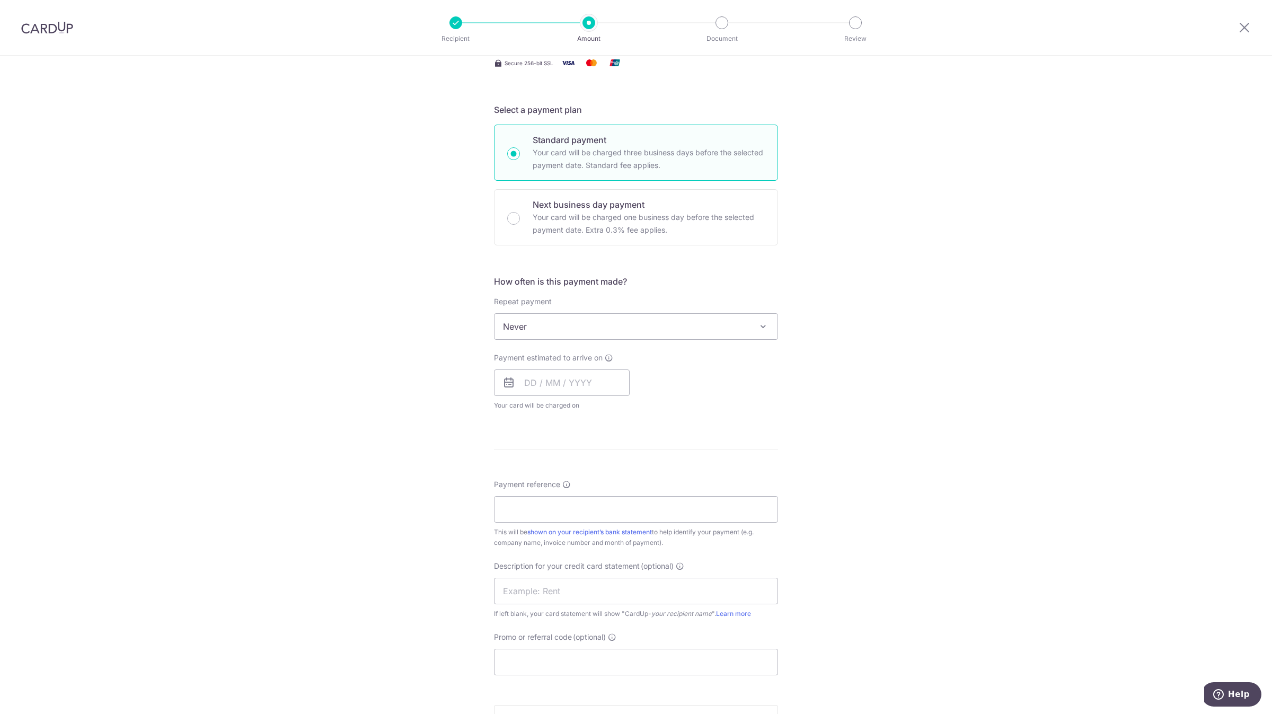
scroll to position [238, 0]
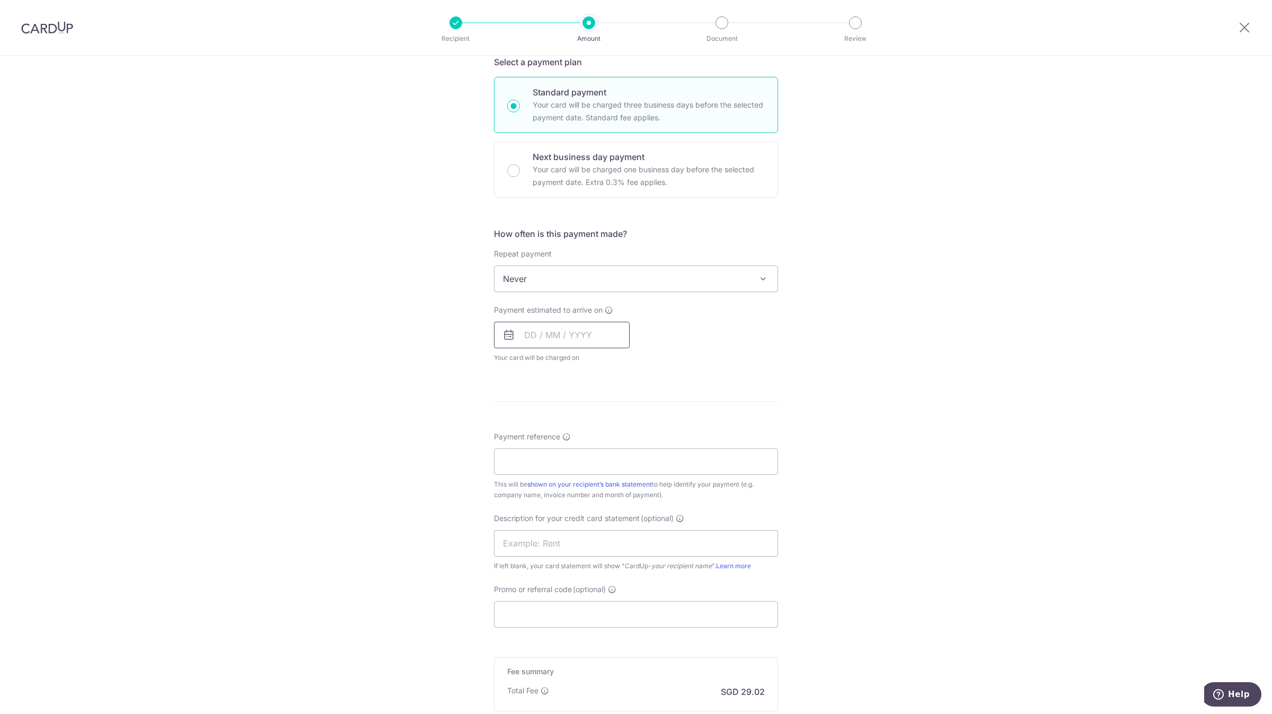
click at [580, 338] on input "text" at bounding box center [562, 335] width 136 height 26
click at [623, 450] on link "17" at bounding box center [621, 452] width 17 height 17
type input "17/10/2025"
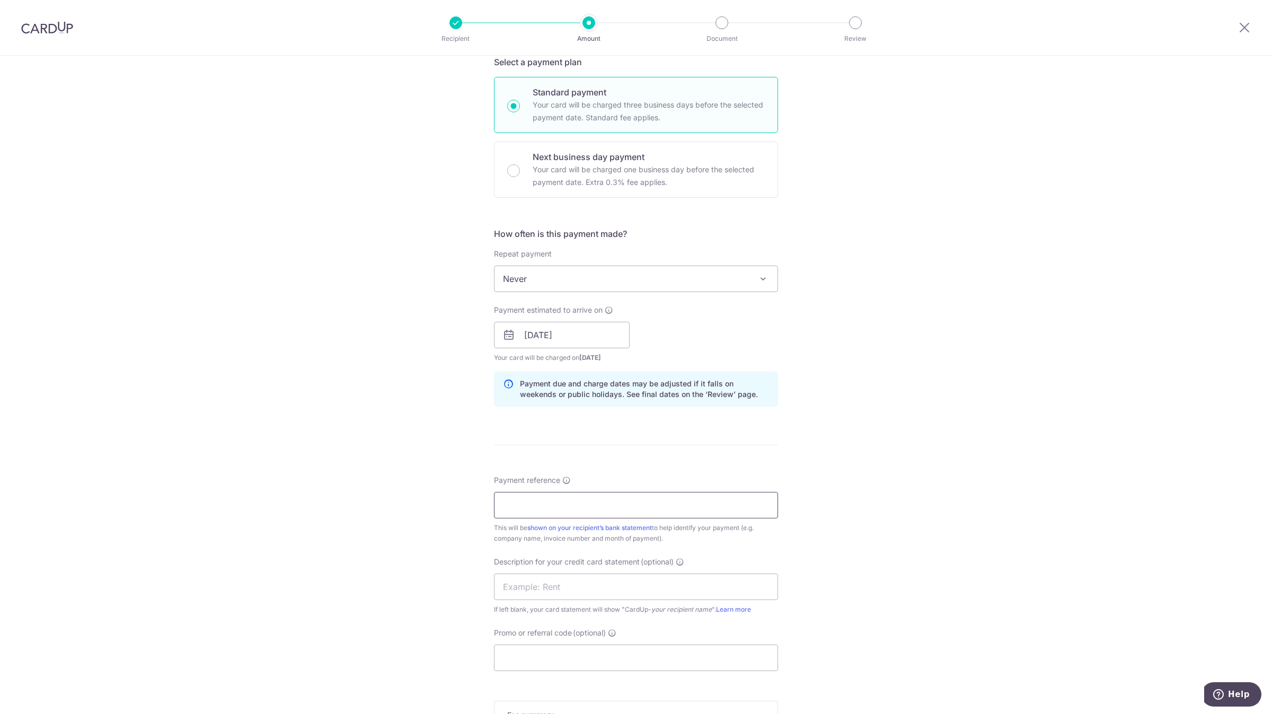
click at [548, 505] on input "Payment reference" at bounding box center [636, 505] width 284 height 26
paste input "20251269 20251337"
type input "20251269 20251337"
click at [531, 585] on input "text" at bounding box center [636, 586] width 284 height 26
paste input "20251269 202513"
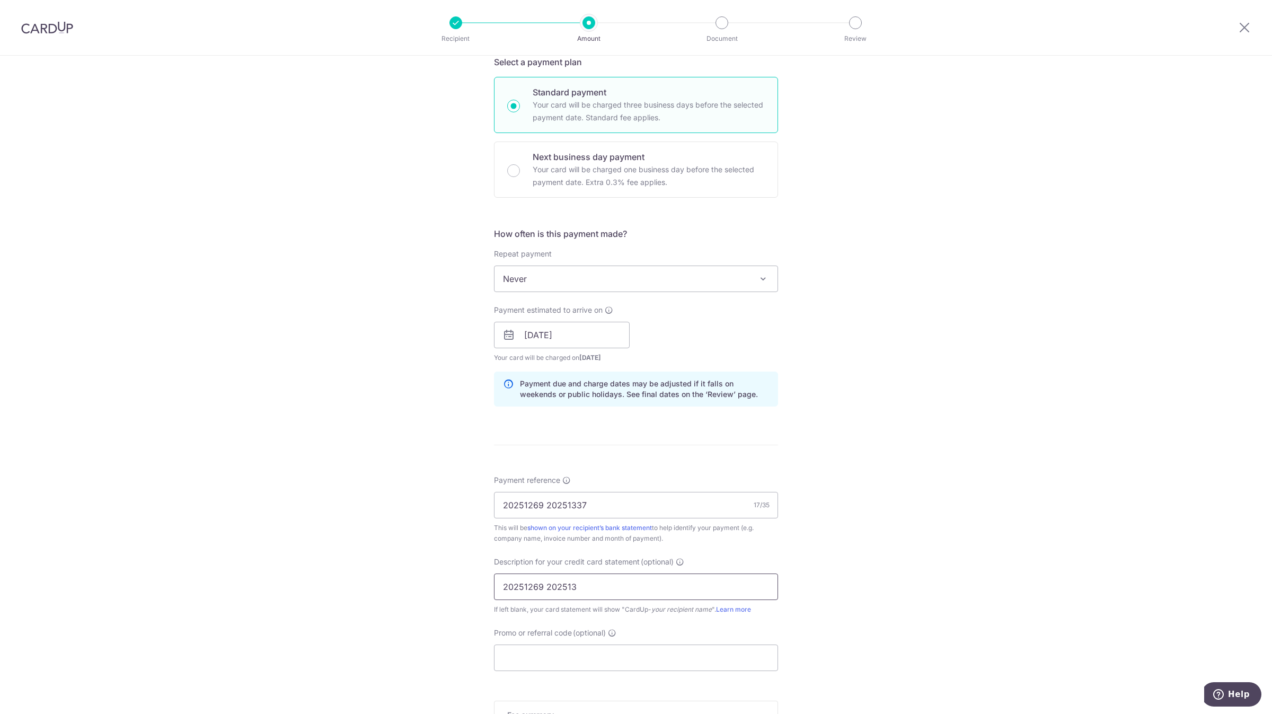
click at [501, 585] on input "20251269 202513" at bounding box center [636, 586] width 284 height 26
click at [563, 585] on input "20251269 202513" at bounding box center [636, 586] width 284 height 26
type input "ENAB251269 1337"
click at [639, 657] on input "Promo or referral code (optional)" at bounding box center [636, 657] width 284 height 26
type input "lewis172"
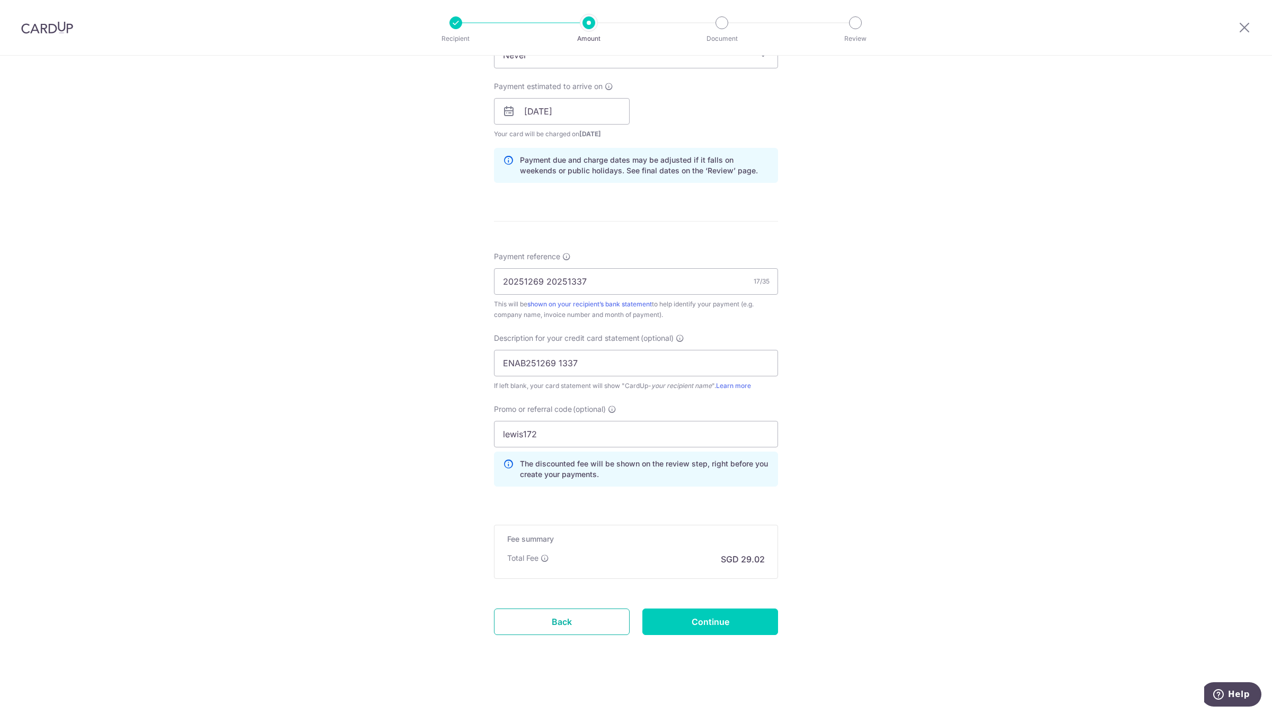
scroll to position [463, 0]
click at [724, 628] on input "Continue" at bounding box center [710, 621] width 136 height 26
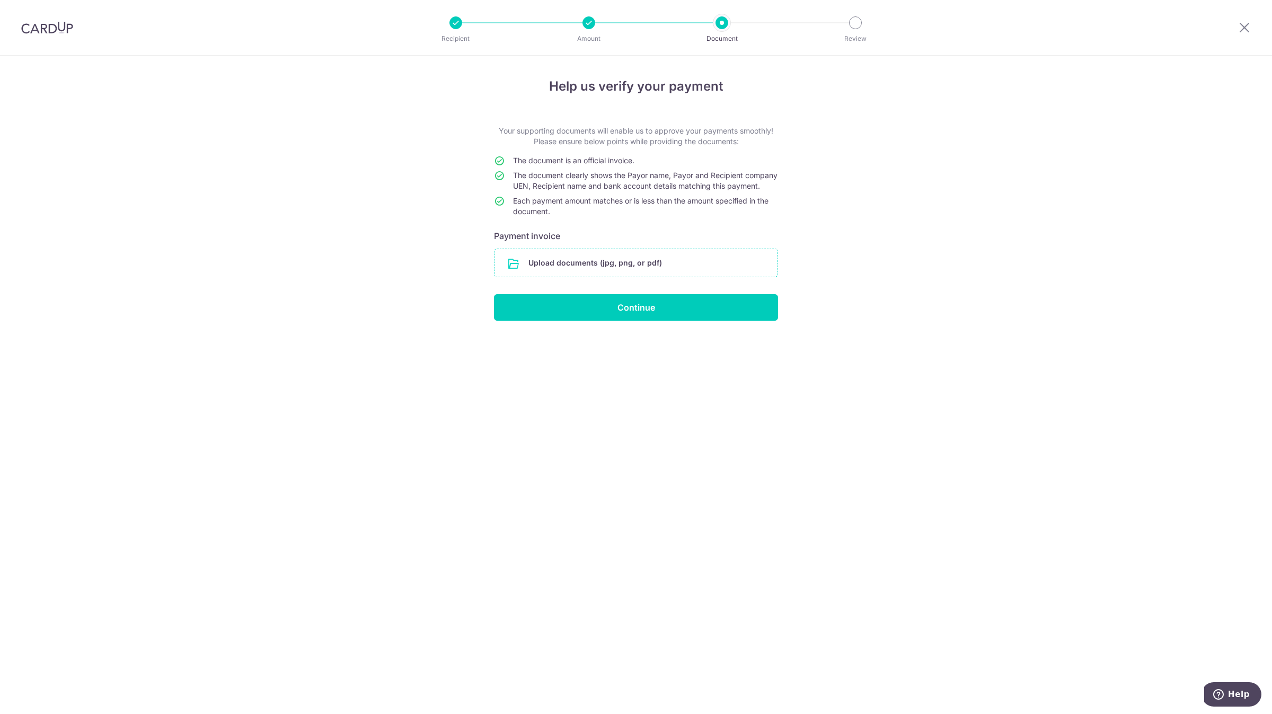
click at [700, 274] on input "file" at bounding box center [635, 263] width 283 height 28
click at [654, 277] on input "file" at bounding box center [635, 263] width 283 height 28
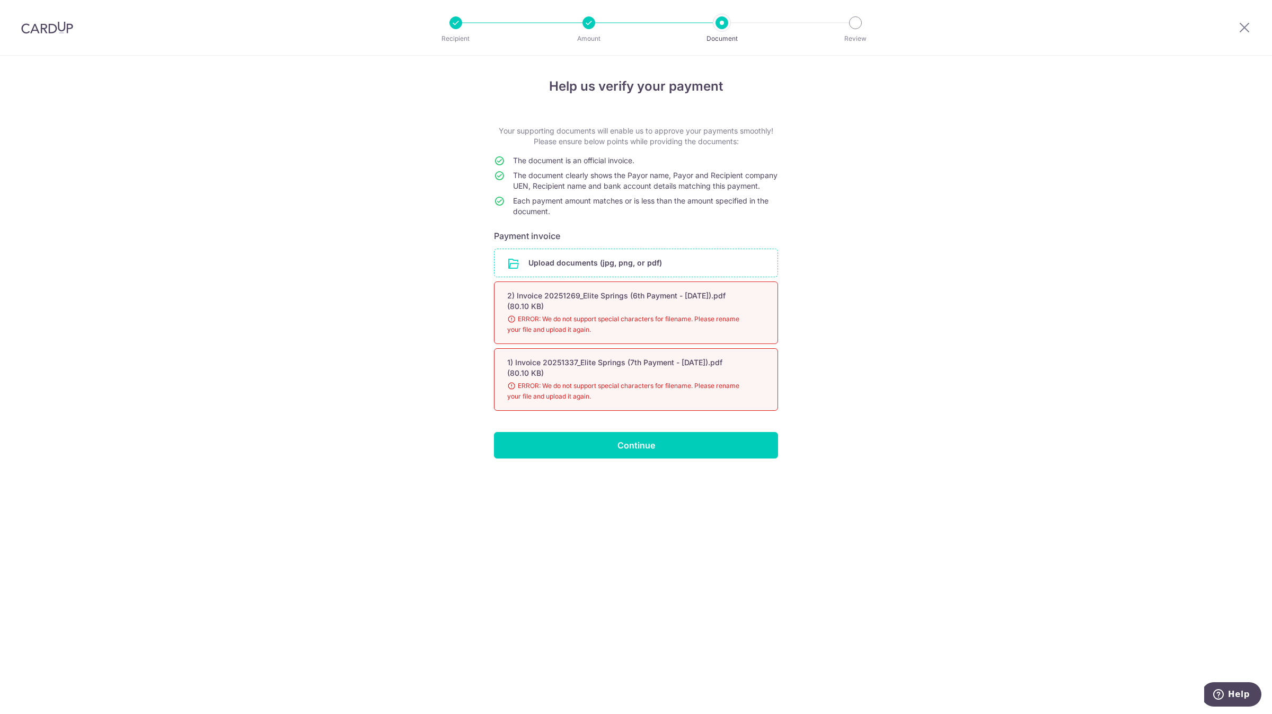
click at [603, 274] on input "file" at bounding box center [635, 263] width 283 height 28
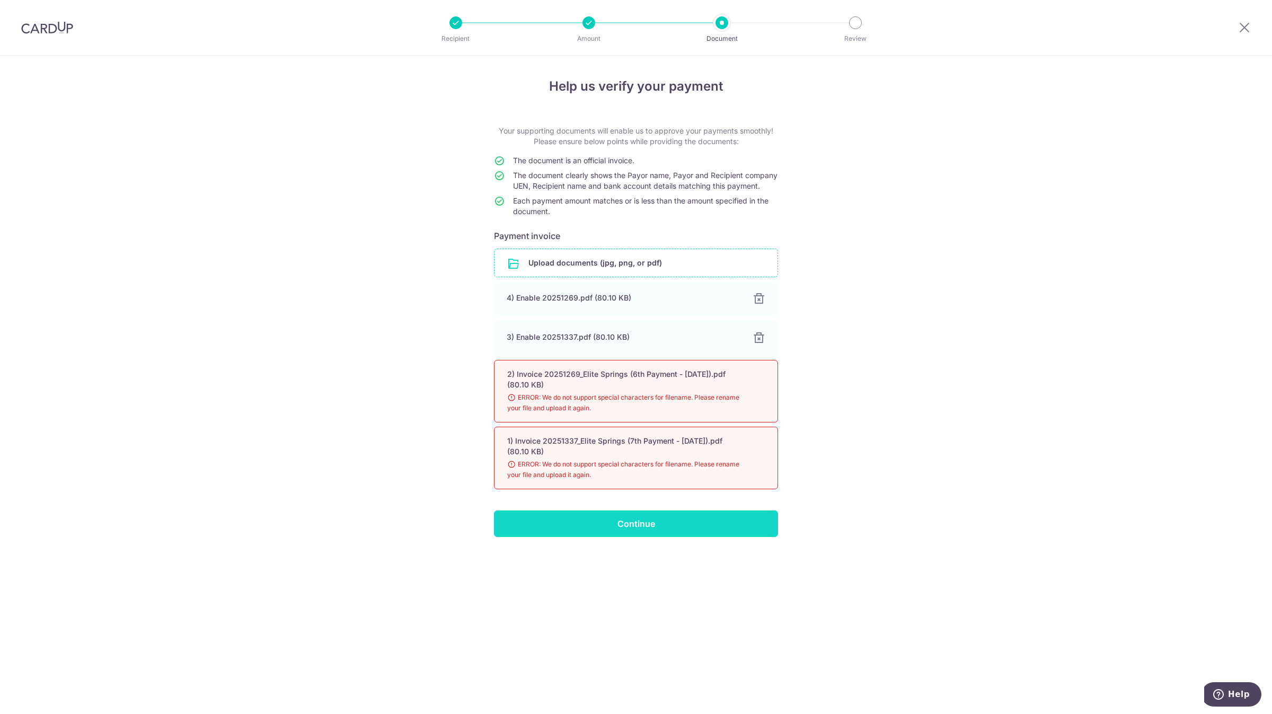
click at [719, 535] on input "Continue" at bounding box center [636, 523] width 284 height 26
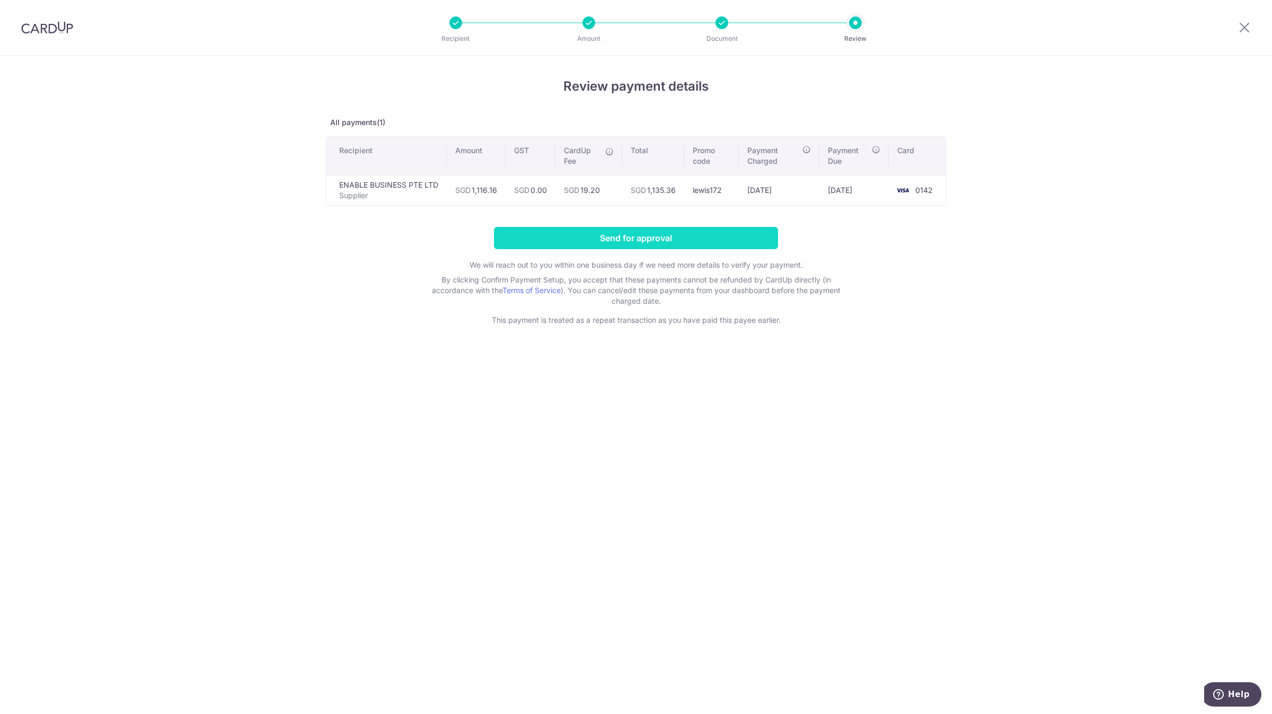
click at [676, 234] on input "Send for approval" at bounding box center [636, 238] width 284 height 22
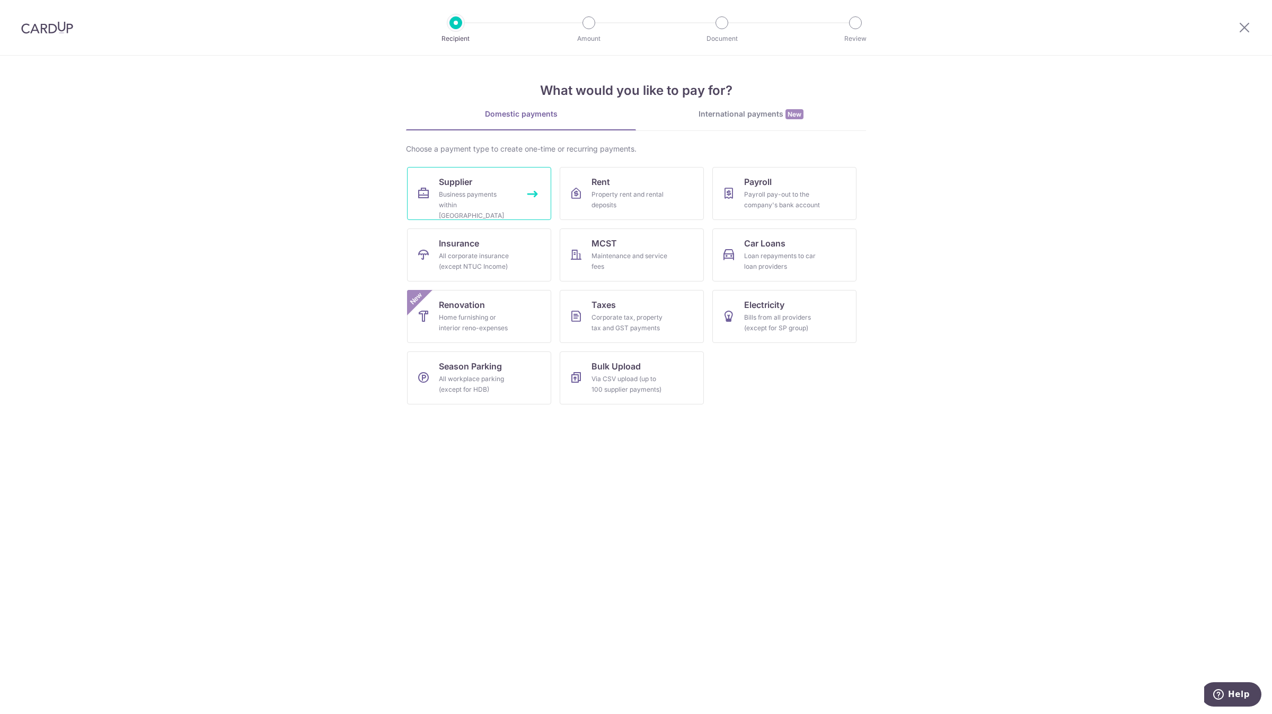
click at [436, 200] on link "Supplier Business payments within Singapore" at bounding box center [479, 193] width 144 height 53
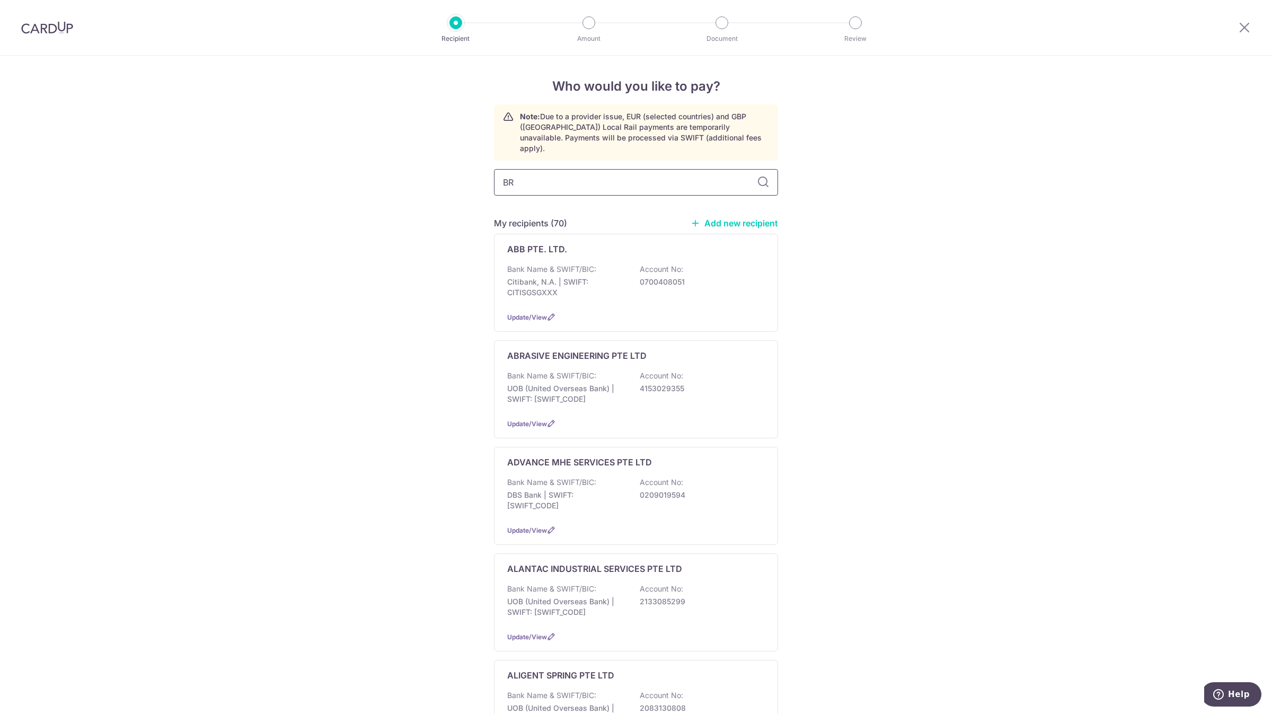
type input "BRO"
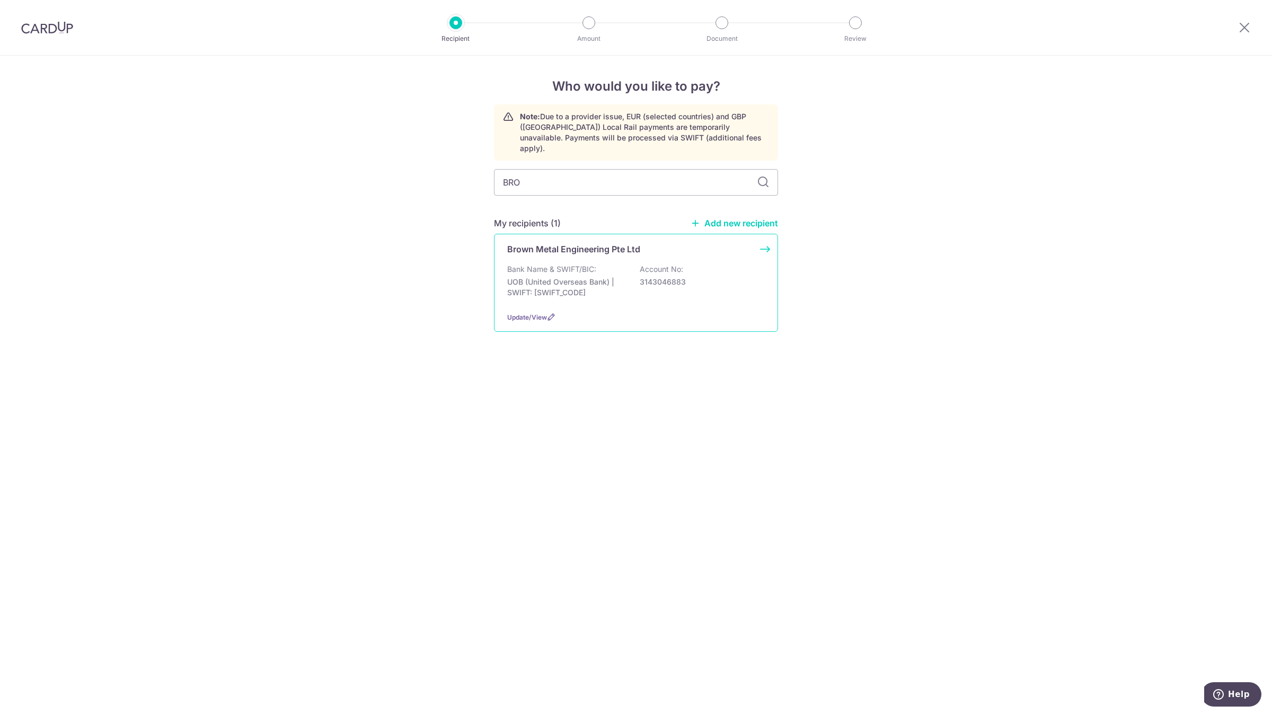
click at [552, 243] on p "Brown Metal Engineering Pte Ltd" at bounding box center [573, 249] width 133 height 13
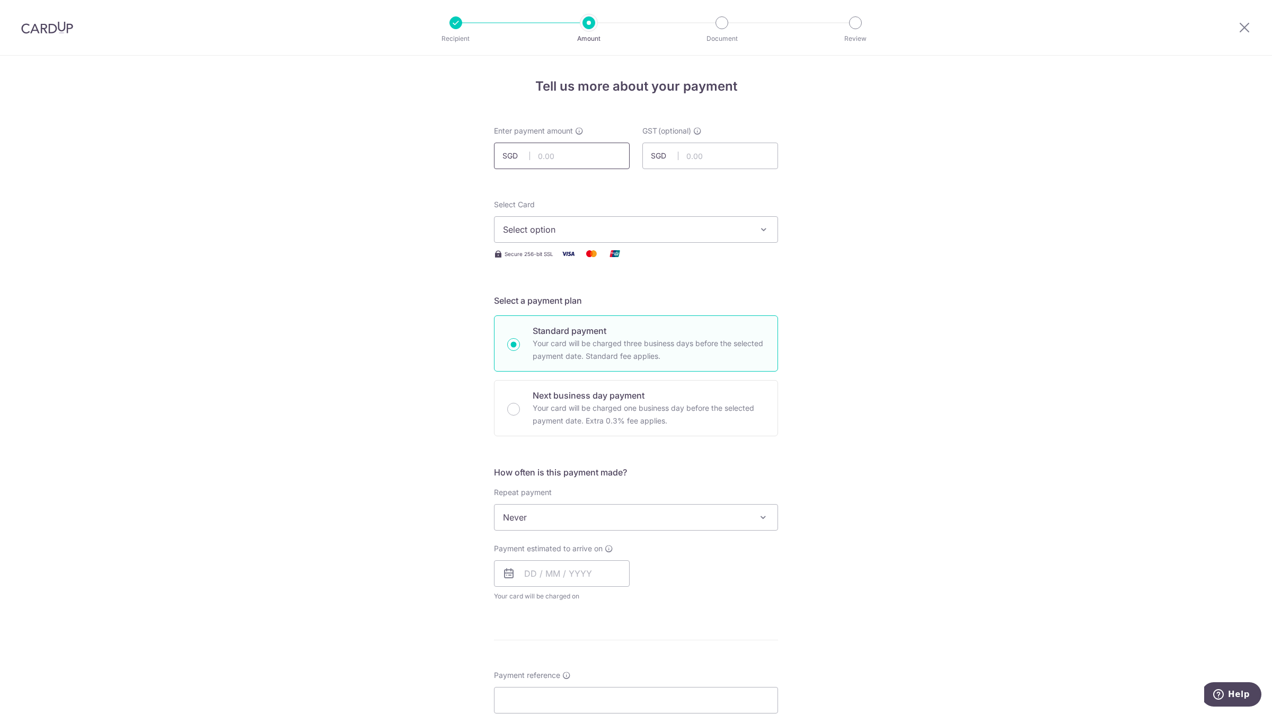
click at [582, 154] on input "text" at bounding box center [562, 156] width 136 height 26
type input "2,957.50"
type input "0.00"
click at [518, 226] on span "Select option" at bounding box center [626, 229] width 247 height 13
click at [529, 306] on span "**** 0142" at bounding box center [547, 305] width 39 height 13
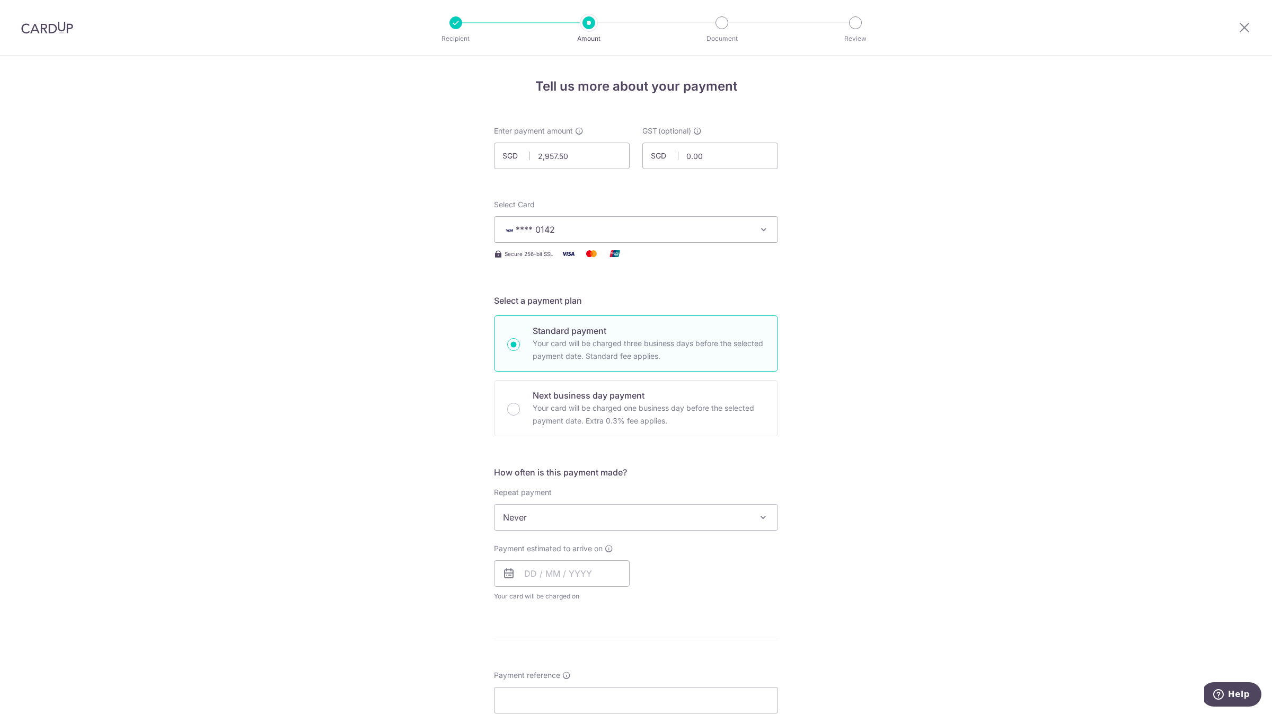
click at [295, 334] on div "Tell us more about your payment Enter payment amount SGD 2,957.50 2957.50 GST (…" at bounding box center [636, 571] width 1272 height 1030
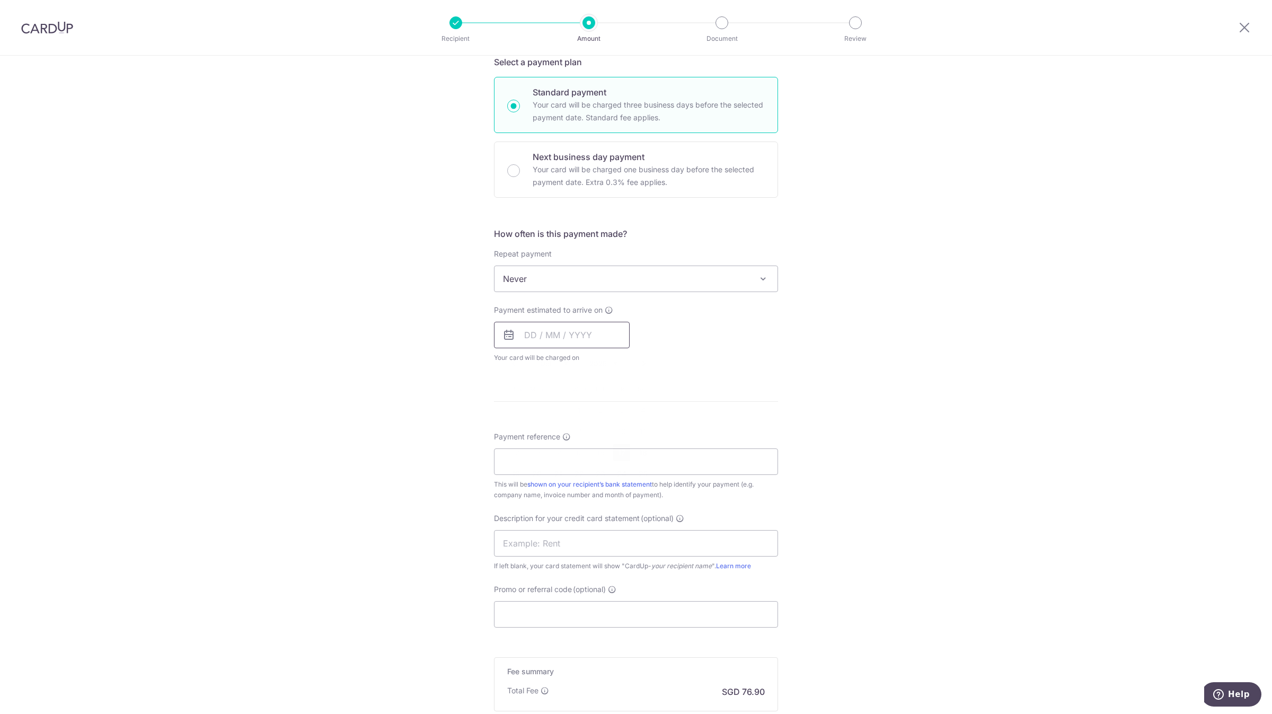
click at [553, 341] on input "text" at bounding box center [562, 335] width 136 height 26
click at [614, 445] on link "17" at bounding box center [621, 452] width 17 height 17
type input "17/10/2025"
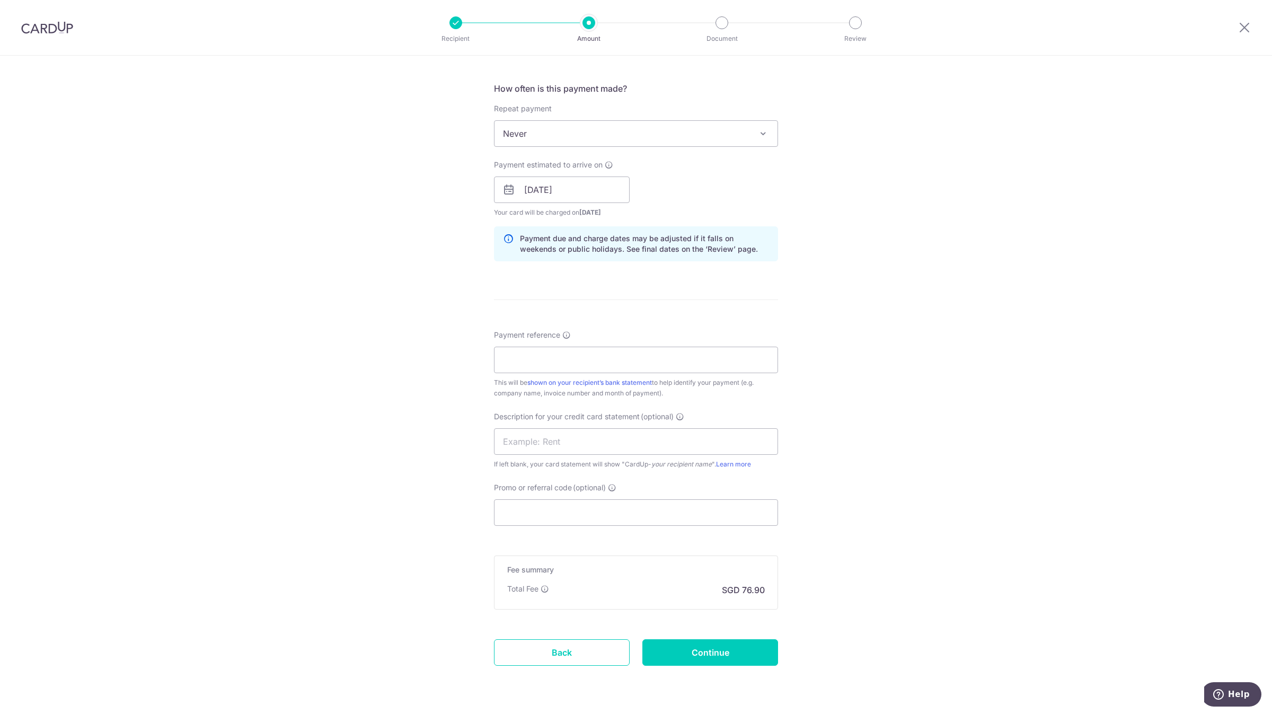
scroll to position [415, 0]
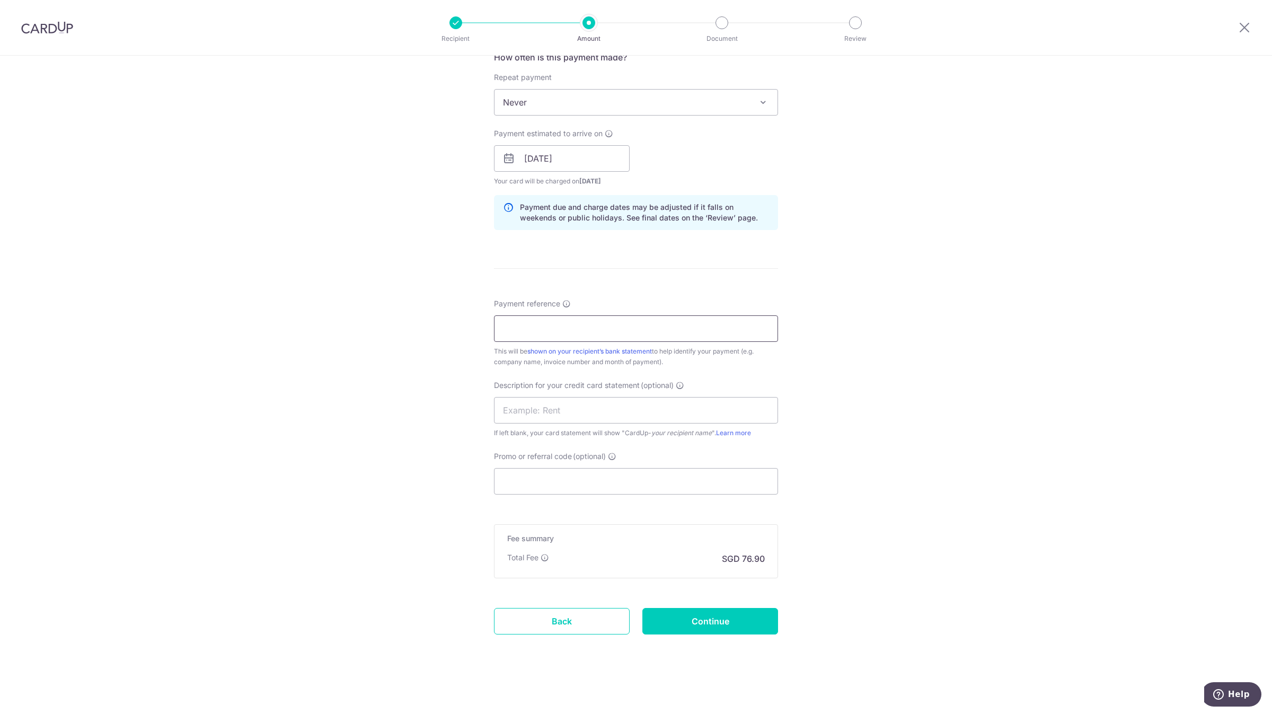
click at [565, 324] on input "Payment reference" at bounding box center [636, 328] width 284 height 26
type input "S"
type input "SEP INVOICES"
type input "BME INV SEP 25"
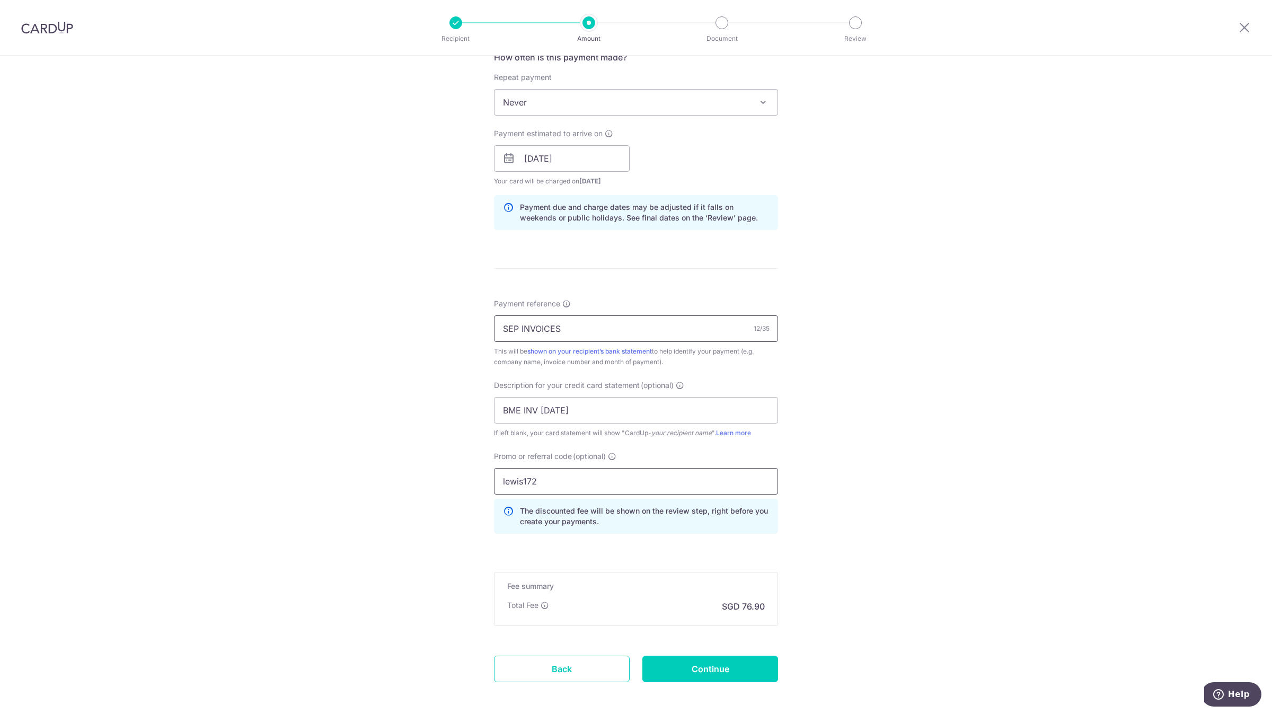
type input "lewis172"
click at [686, 671] on input "Continue" at bounding box center [710, 669] width 136 height 26
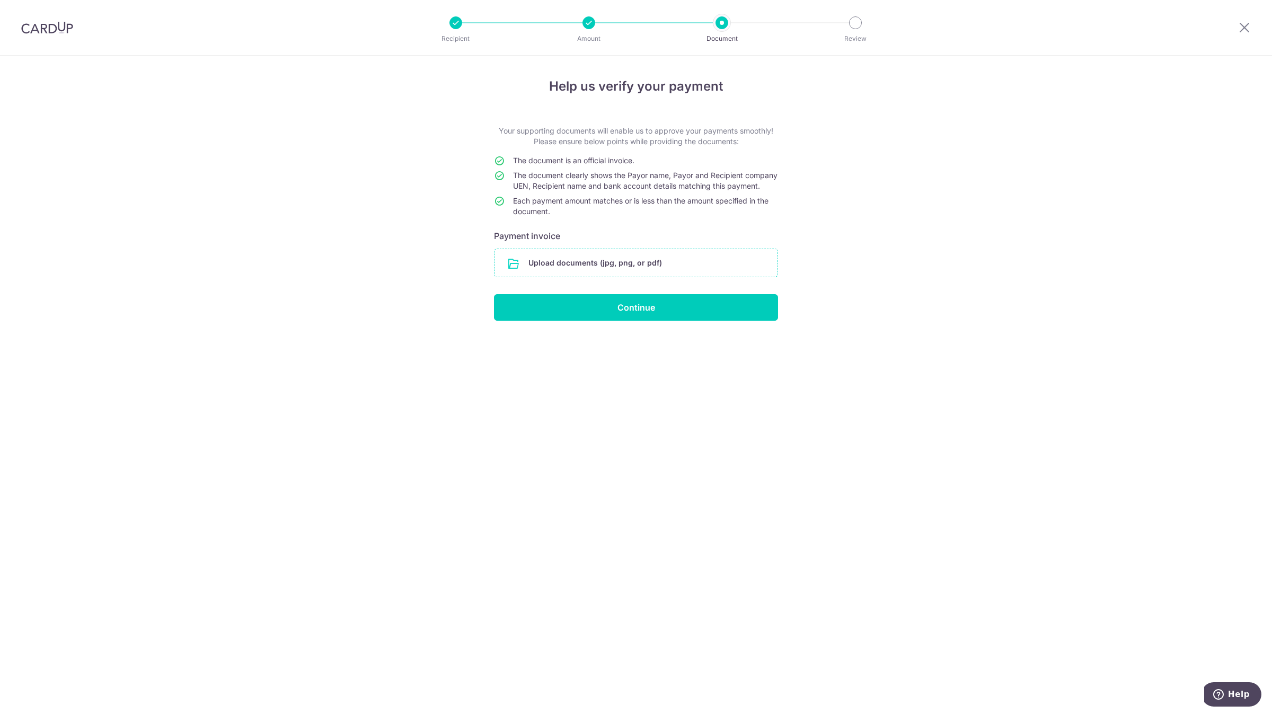
click at [596, 268] on input "file" at bounding box center [635, 263] width 283 height 28
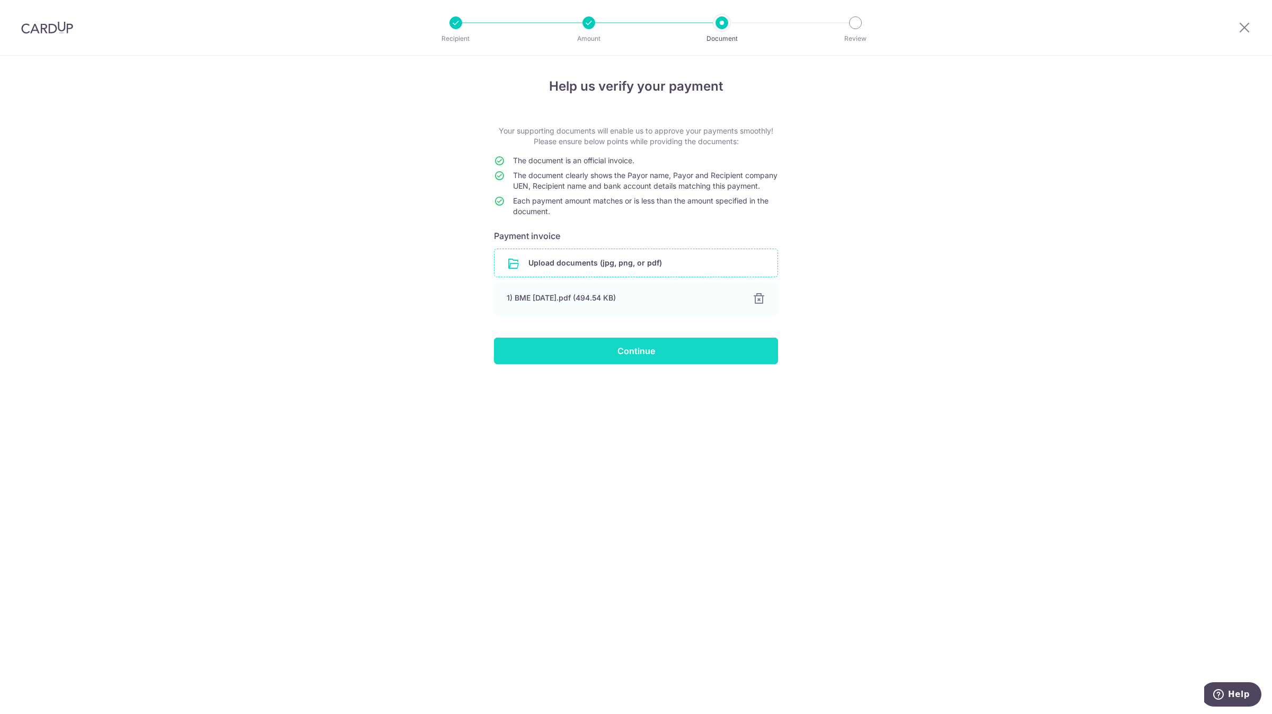
click at [639, 364] on input "Continue" at bounding box center [636, 351] width 284 height 26
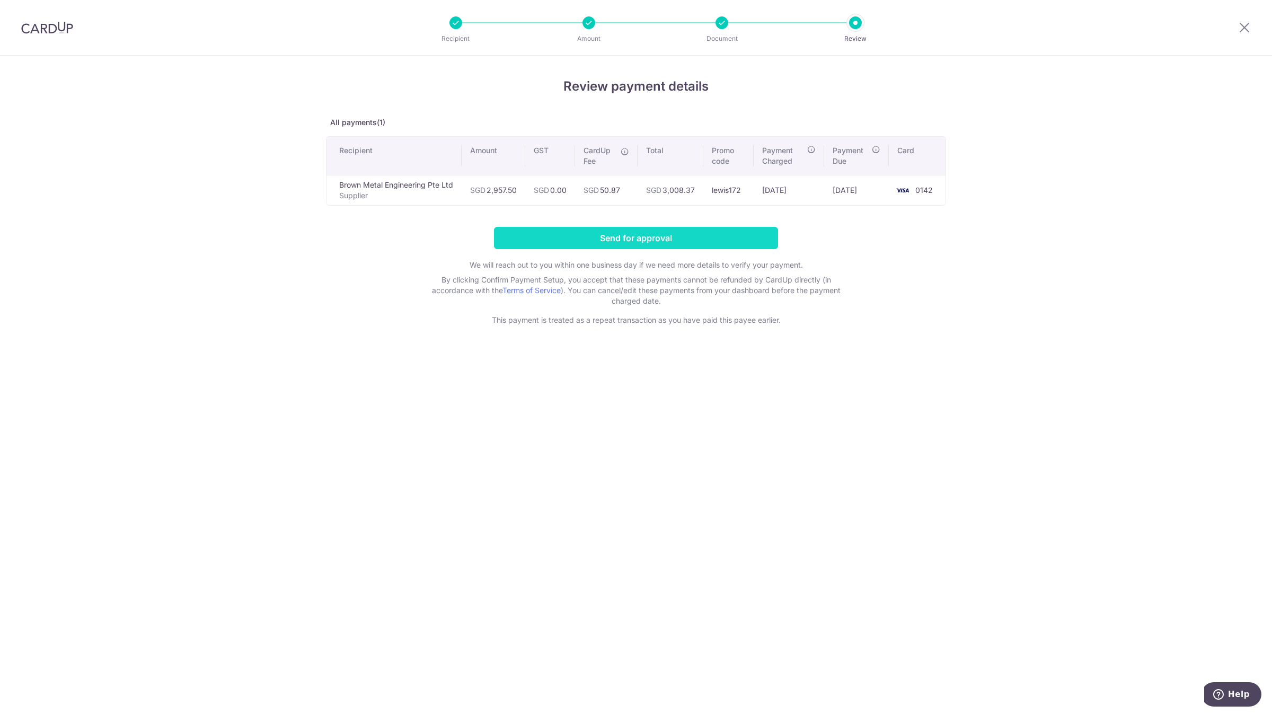
click at [701, 241] on input "Send for approval" at bounding box center [636, 238] width 284 height 22
